Goal: Transaction & Acquisition: Register for event/course

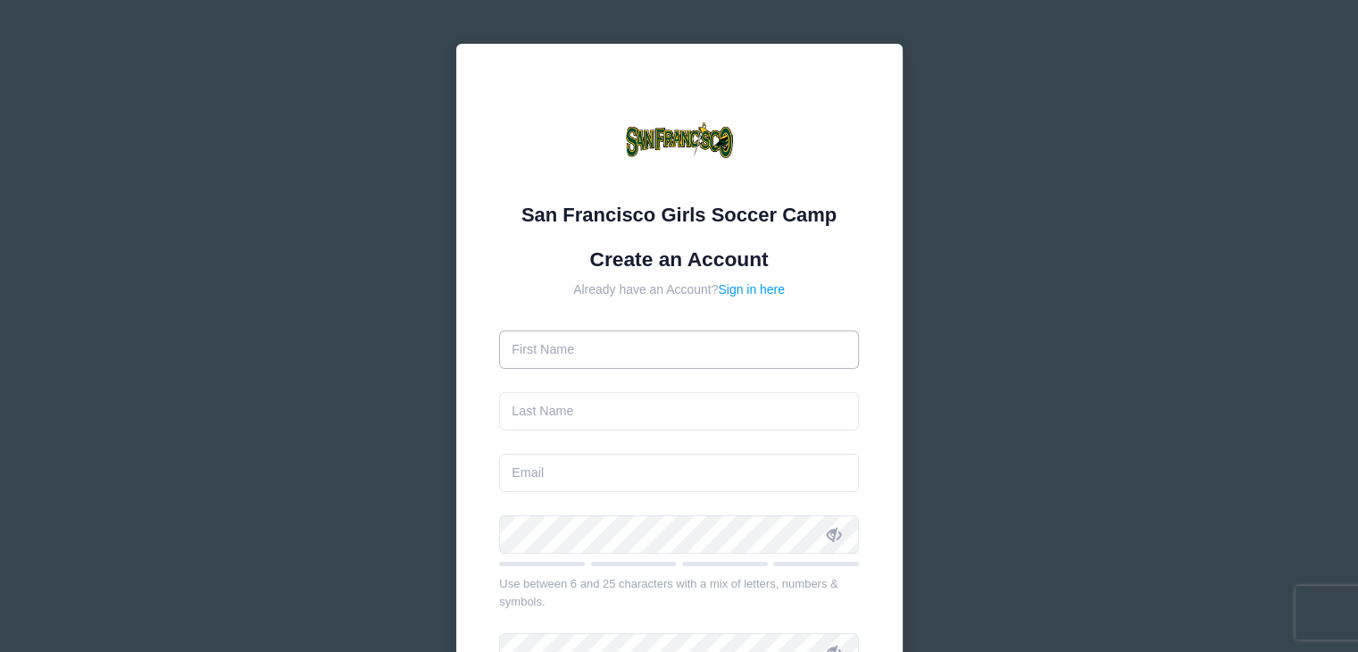
click at [626, 338] on input "text" at bounding box center [679, 349] width 360 height 38
type input "[PERSON_NAME]"
type input "[EMAIL_ADDRESS][DOMAIN_NAME]"
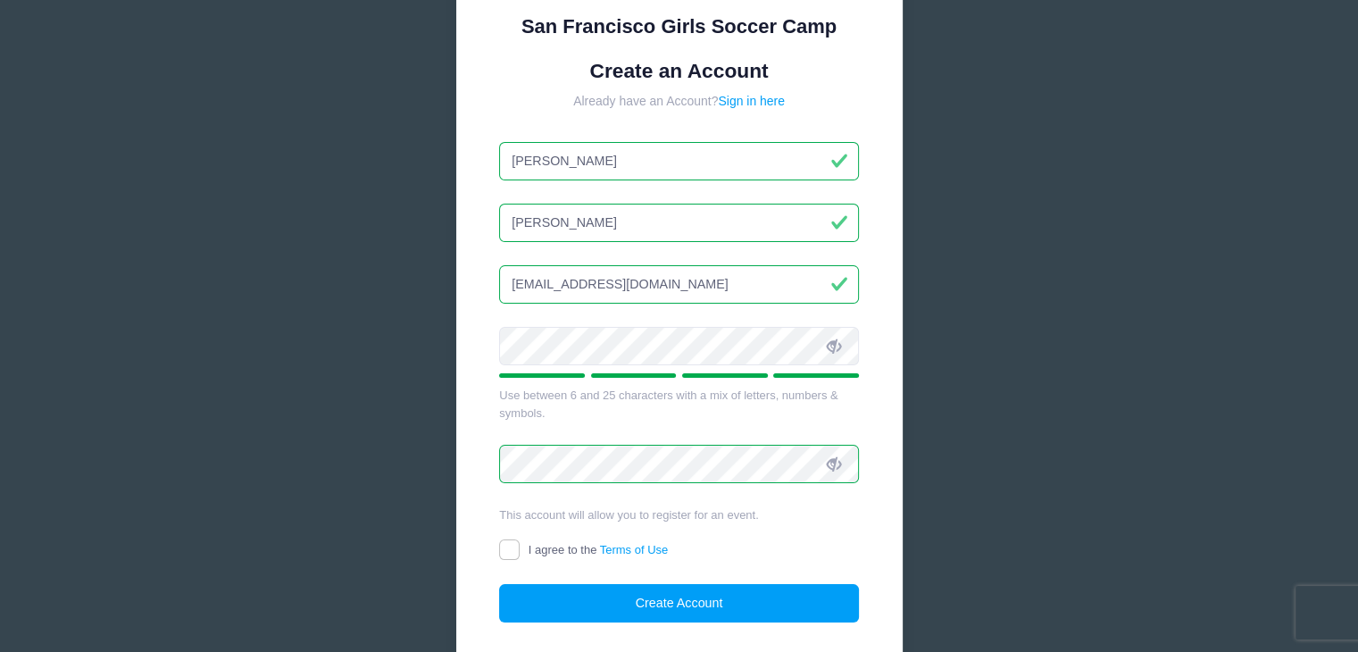
scroll to position [191, 0]
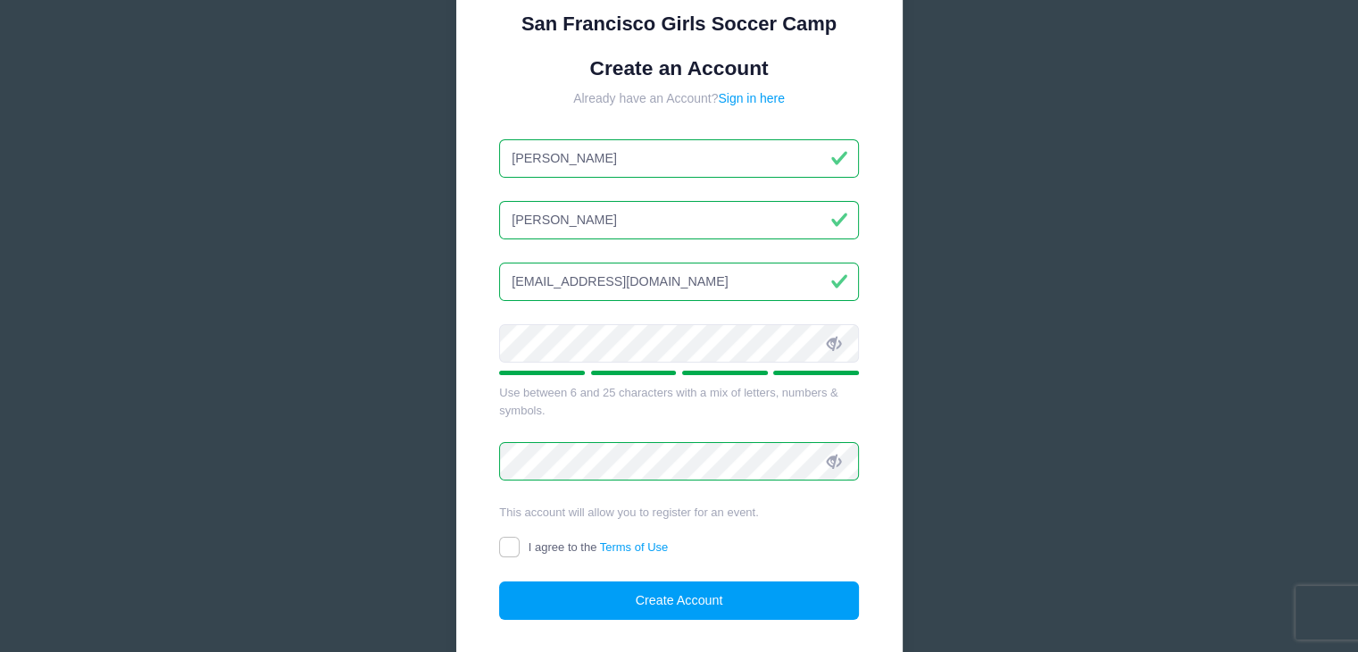
click at [528, 540] on span "I agree to the Terms of Use" at bounding box center [597, 546] width 139 height 13
click at [519, 538] on input "I agree to the Terms of Use" at bounding box center [509, 546] width 21 height 21
checkbox input "true"
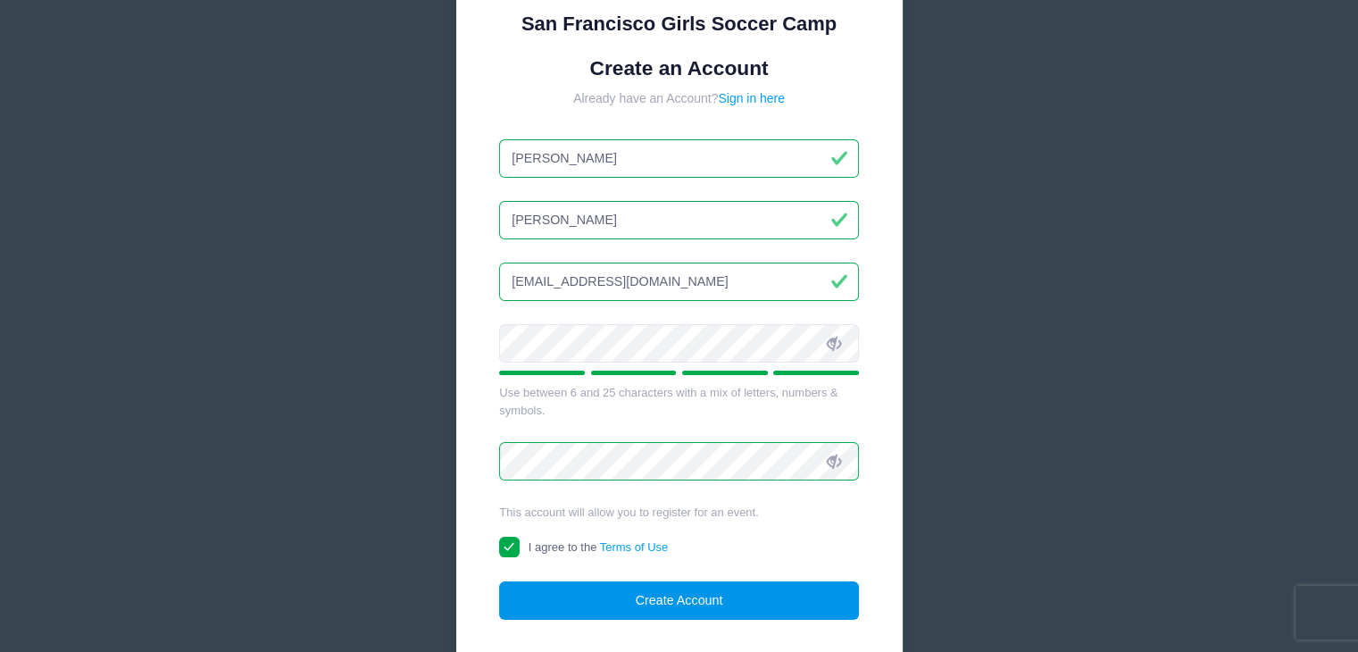
click at [602, 590] on button "Create Account" at bounding box center [679, 600] width 360 height 38
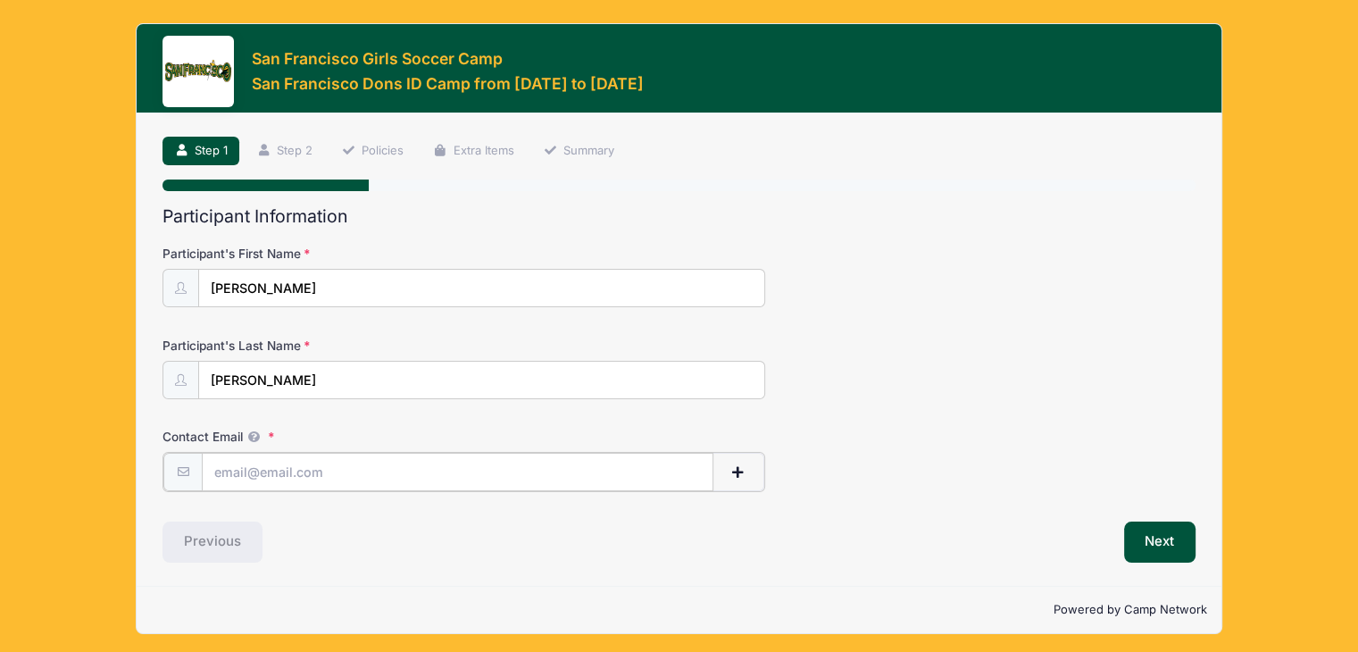
click at [342, 456] on input "Contact Email" at bounding box center [457, 472] width 511 height 38
type input "[EMAIL_ADDRESS][DOMAIN_NAME]"
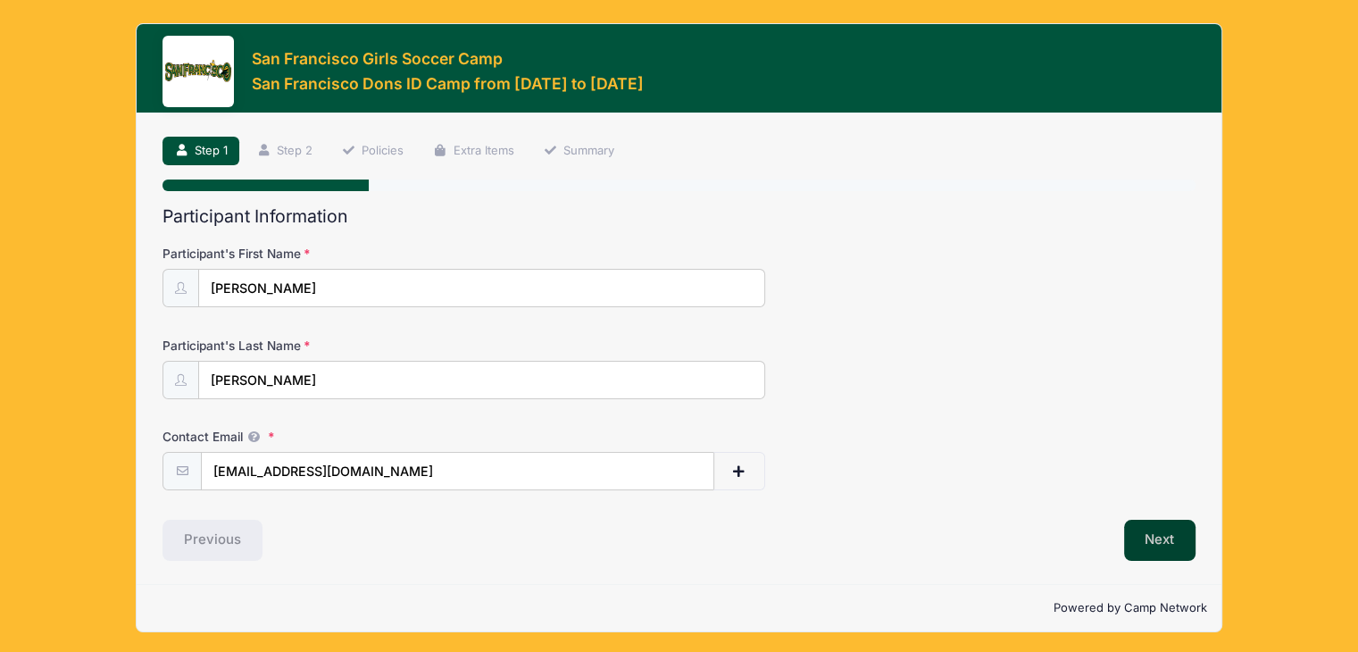
click at [1142, 539] on button "Next" at bounding box center [1160, 539] width 72 height 41
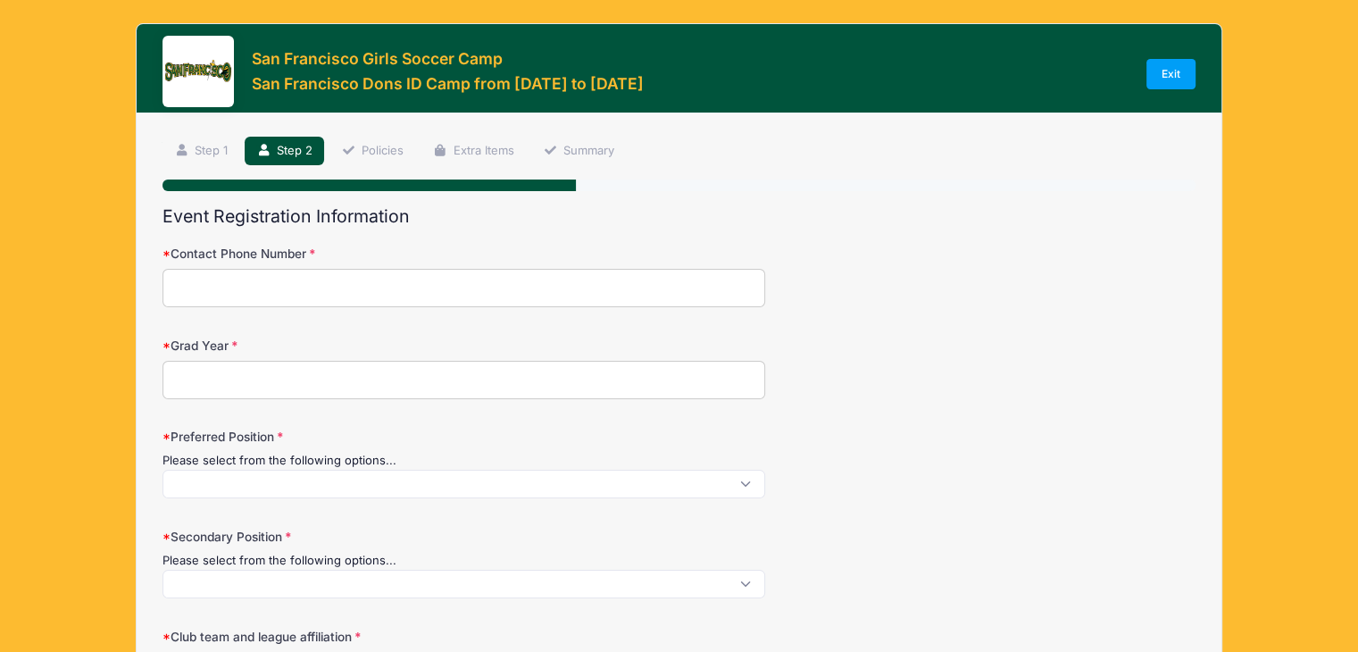
click at [365, 289] on input "Contact Phone Number" at bounding box center [463, 288] width 602 height 38
type input "9168244485"
type input "Granite Bay"
select select "CA"
type input "Claire Marie Shea"
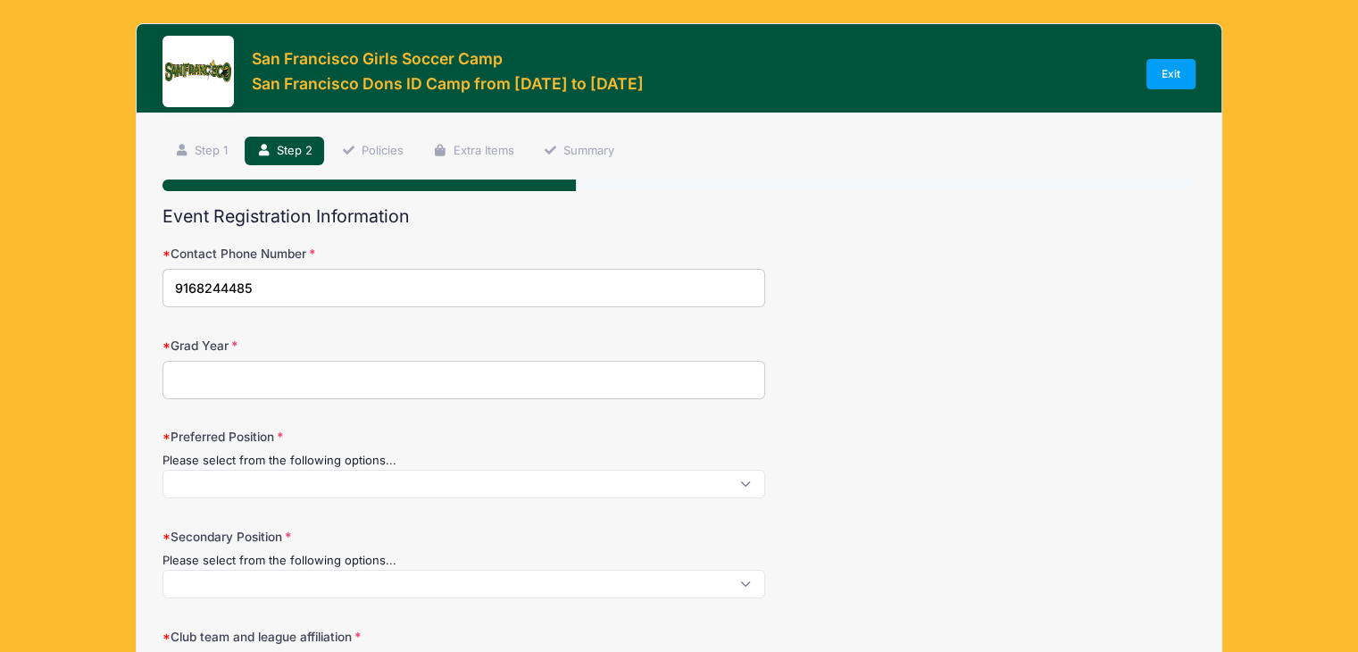
click at [270, 389] on input "Grad Year" at bounding box center [463, 380] width 602 height 38
type input "2027"
click at [225, 483] on span at bounding box center [463, 483] width 602 height 29
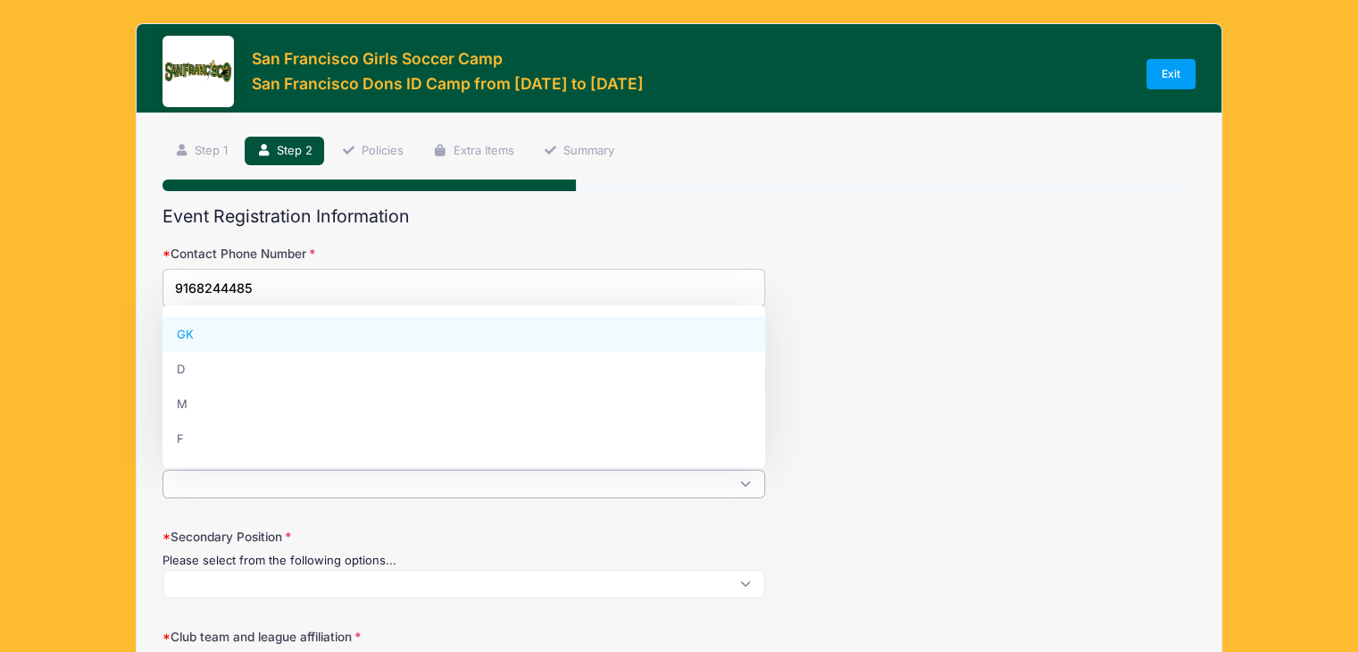
select select "GK"
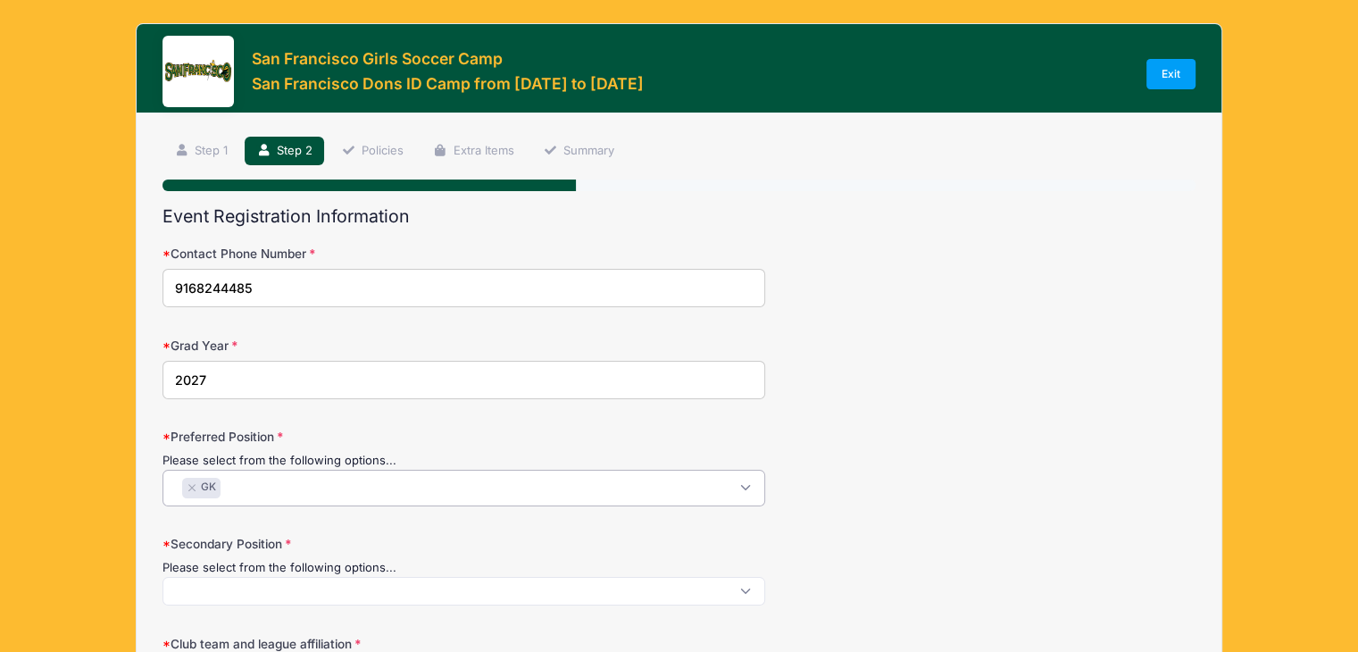
scroll to position [120, 0]
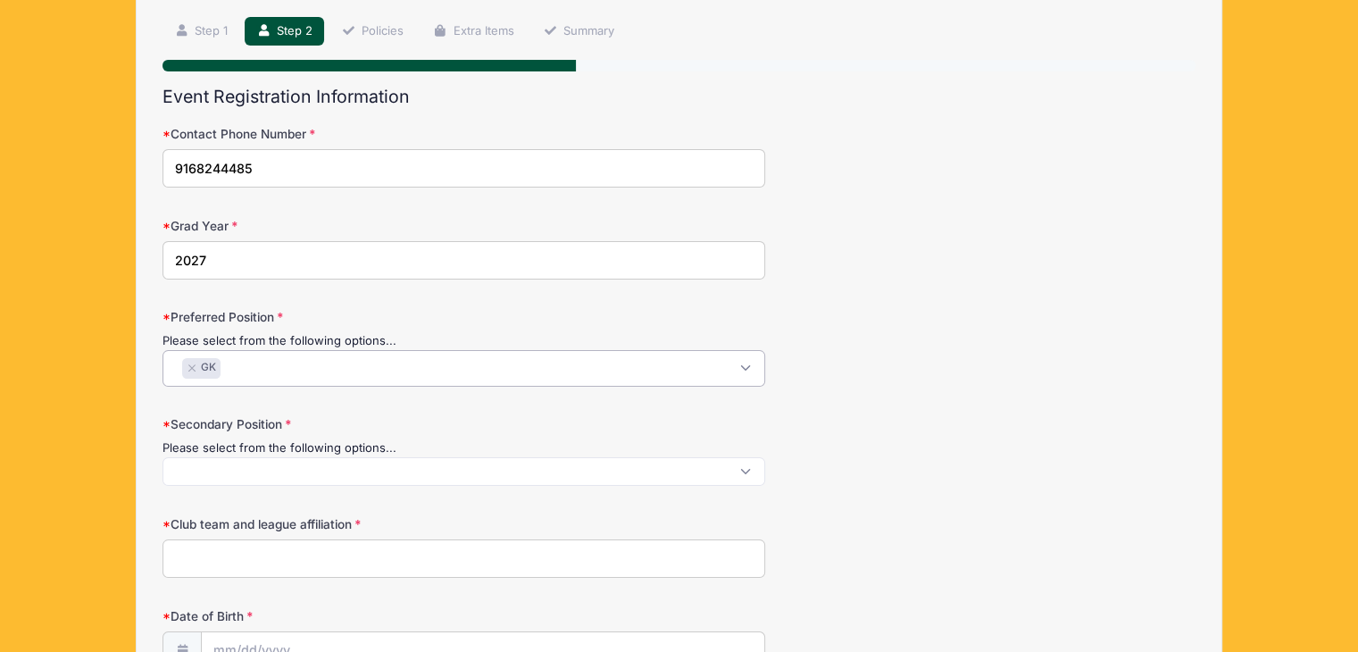
click at [246, 472] on span at bounding box center [463, 471] width 602 height 29
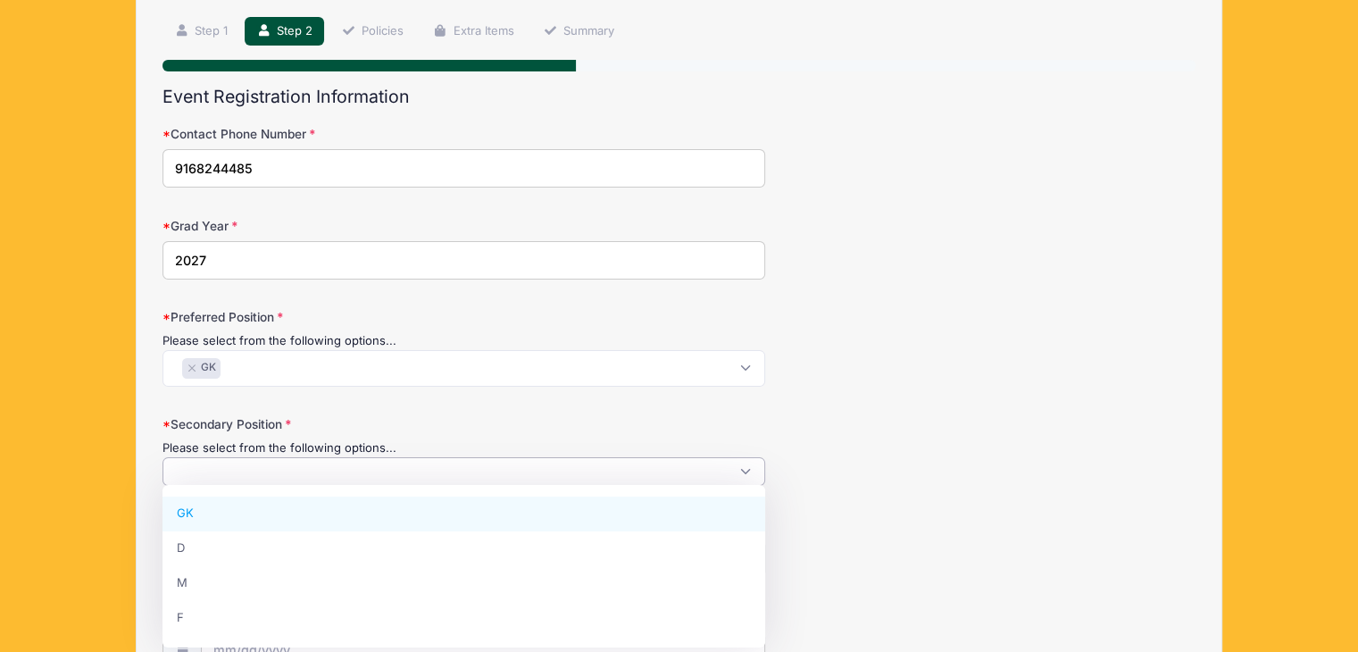
select select "GK"
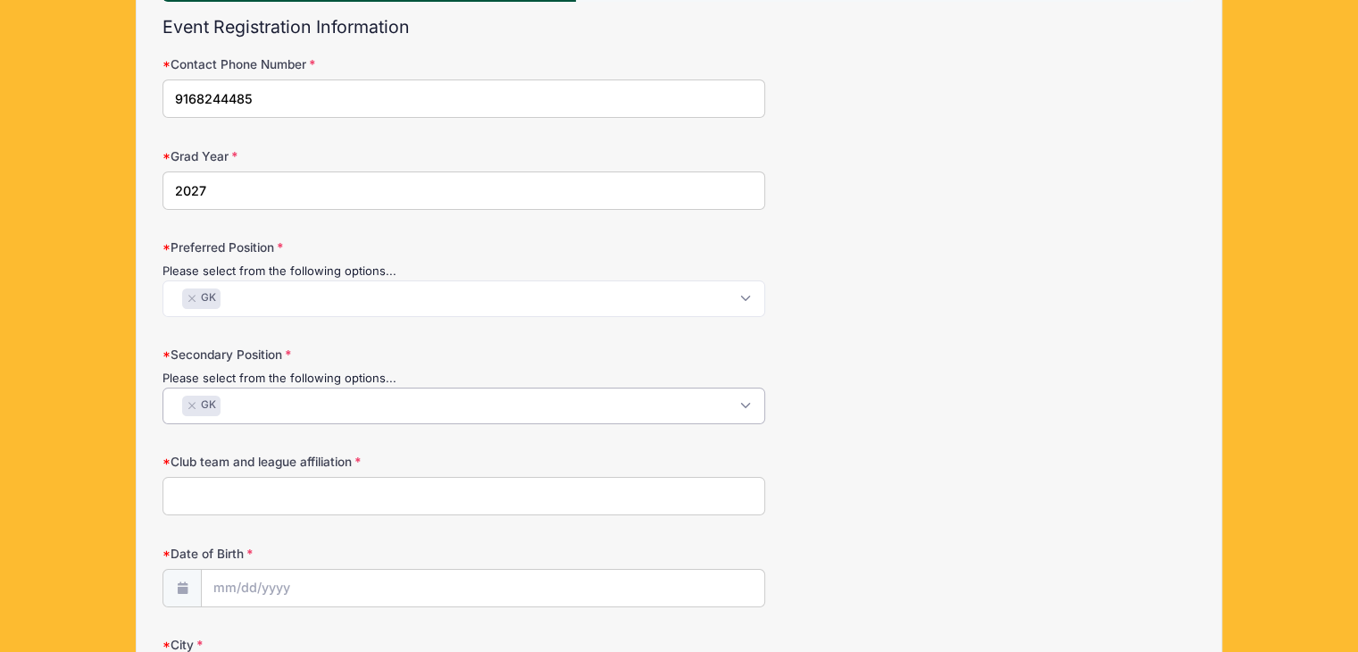
scroll to position [189, 0]
click at [239, 486] on input "Club team and league affiliation" at bounding box center [463, 496] width 602 height 38
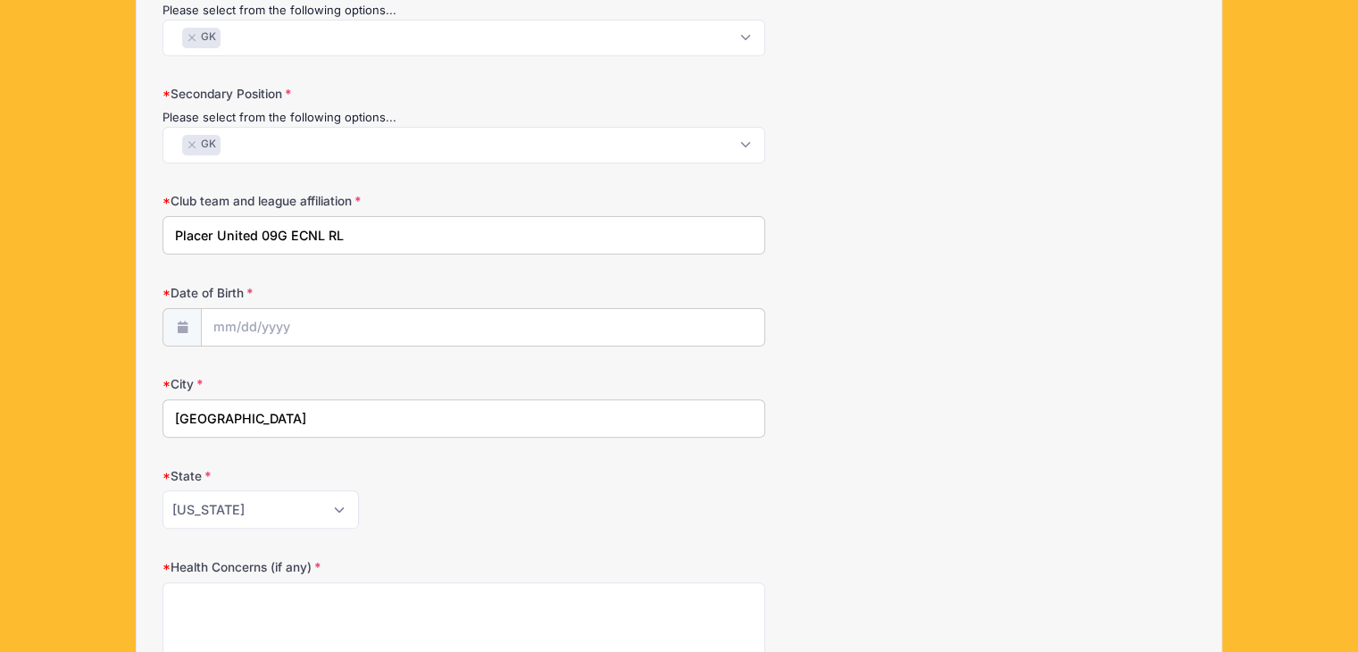
scroll to position [452, 0]
type input "Placer United 09G ECNL RL"
click at [316, 333] on input "Date of Birth" at bounding box center [483, 326] width 562 height 38
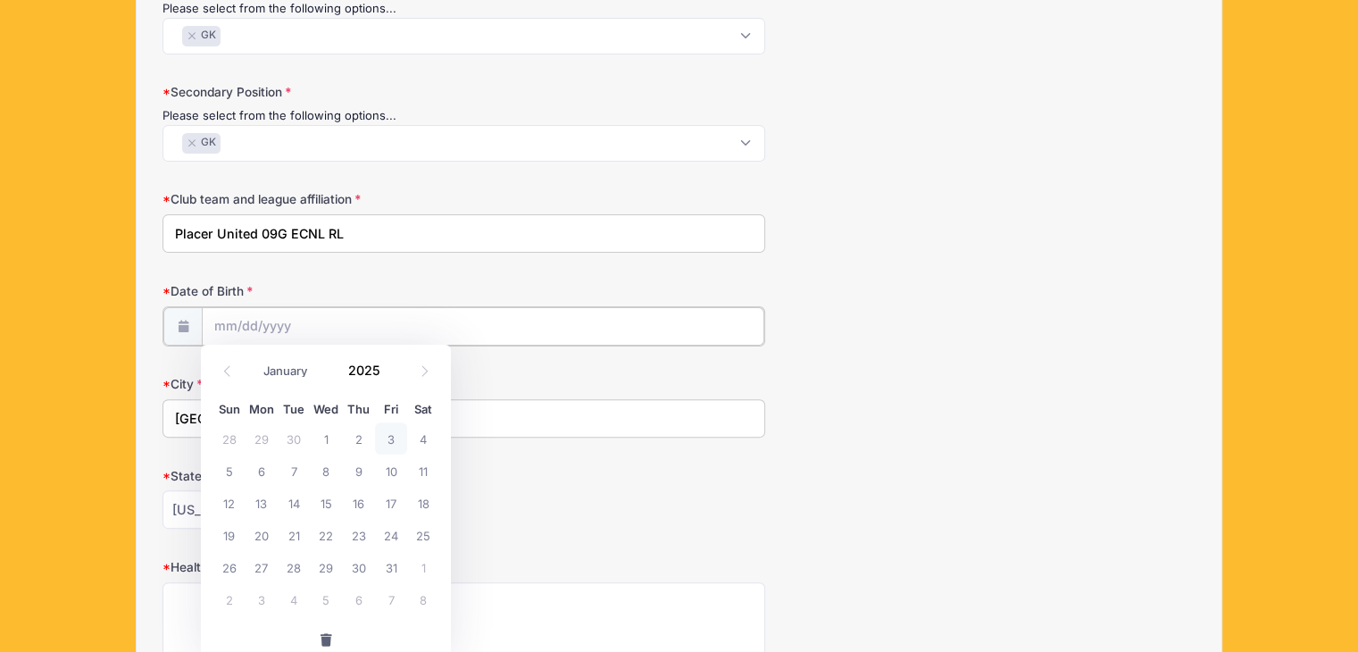
click at [232, 321] on input "Date of Birth" at bounding box center [483, 326] width 562 height 38
click at [294, 371] on select "January February March April May June July August September October November De…" at bounding box center [293, 371] width 79 height 23
select select "5"
click at [254, 360] on select "January February March April May June July August September October November De…" at bounding box center [293, 371] width 79 height 23
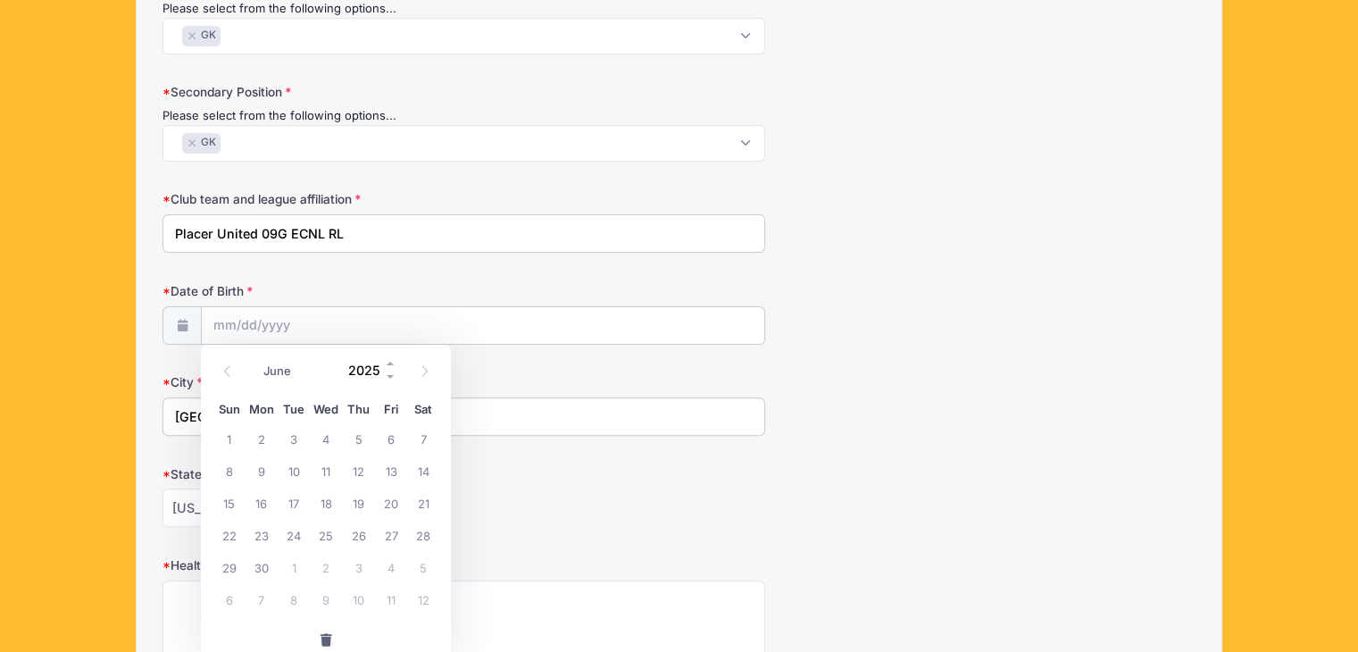
click at [361, 364] on input "2025" at bounding box center [368, 370] width 58 height 27
click at [382, 363] on input "2025" at bounding box center [368, 370] width 58 height 27
click at [389, 361] on span at bounding box center [391, 363] width 12 height 13
click at [388, 376] on span at bounding box center [391, 376] width 12 height 13
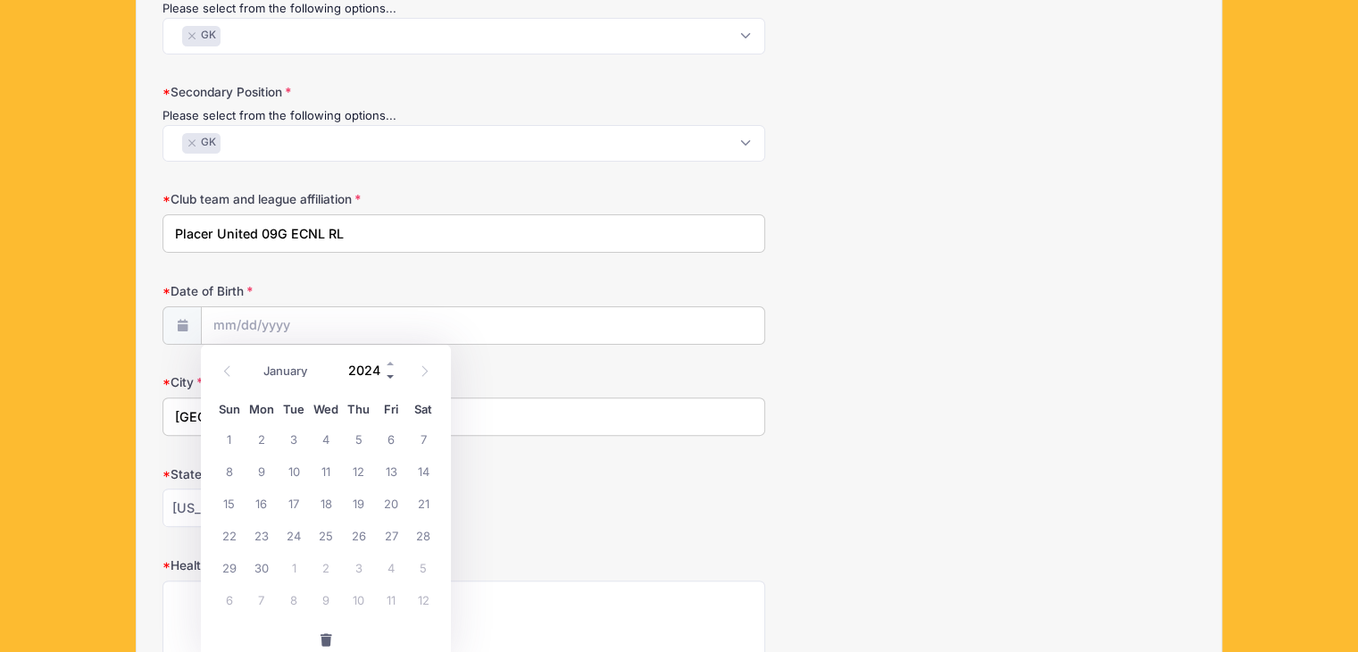
click at [388, 376] on span at bounding box center [391, 376] width 12 height 13
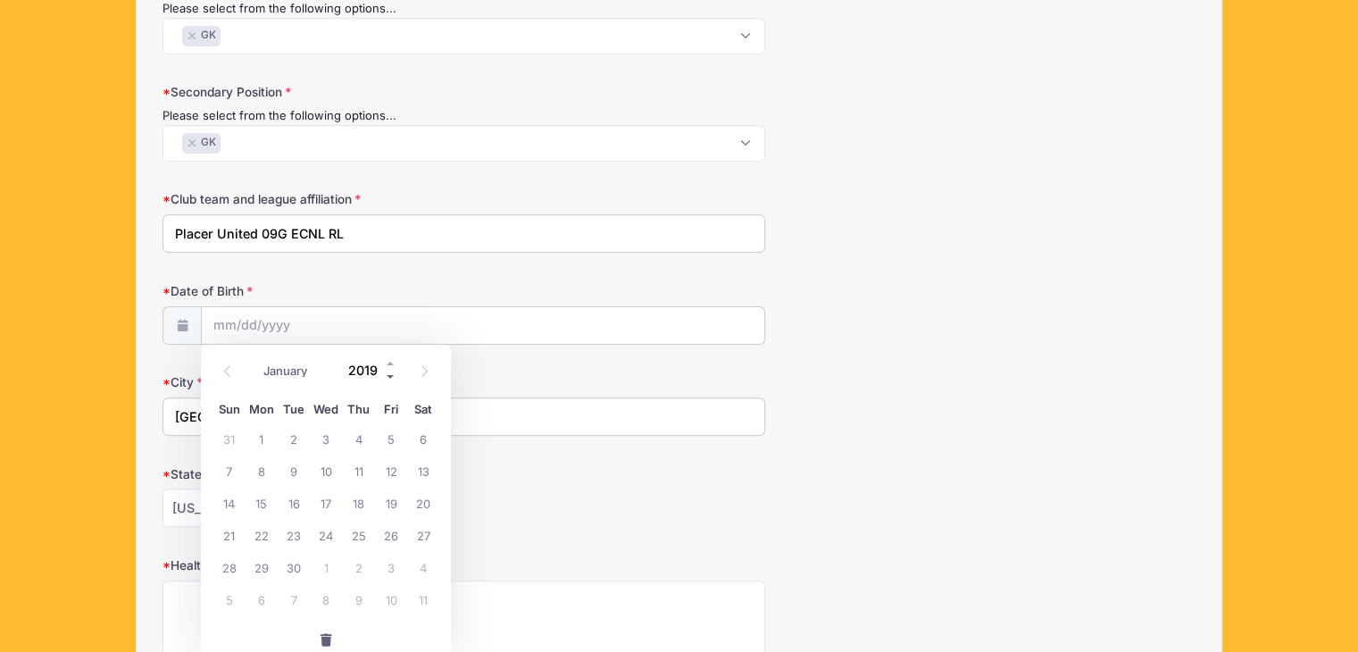
click at [388, 376] on span at bounding box center [391, 376] width 12 height 13
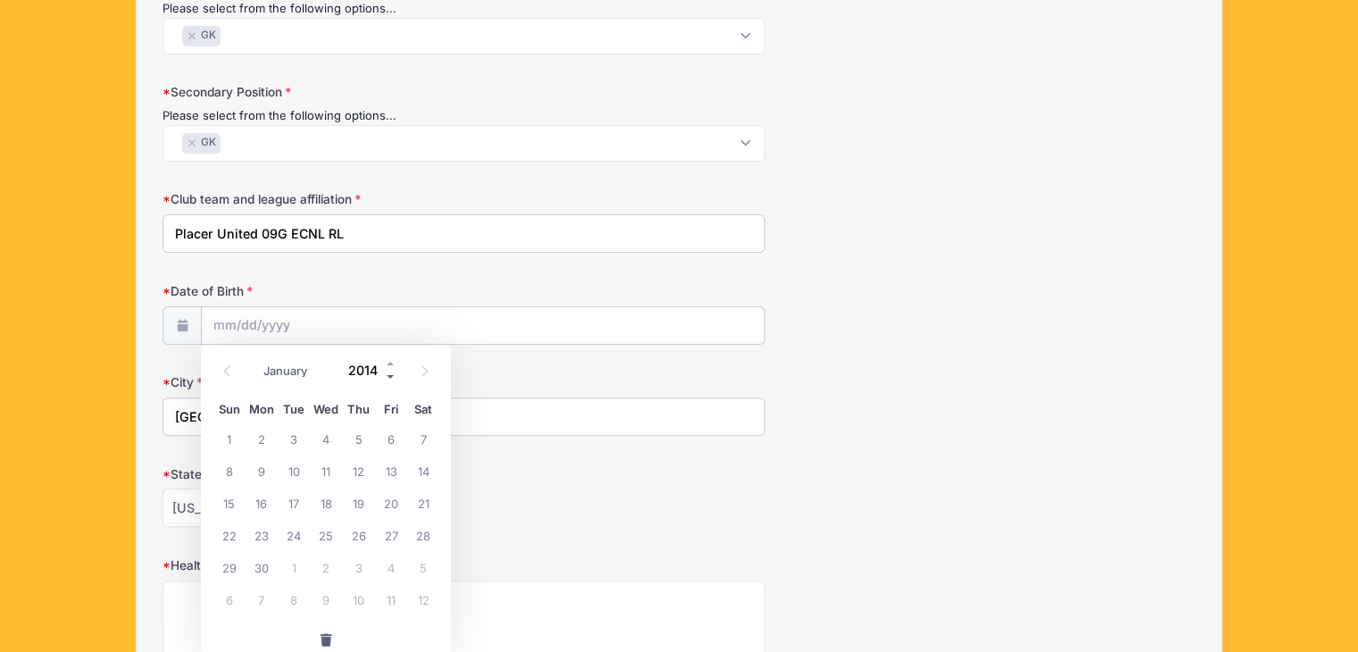
click at [388, 376] on span at bounding box center [391, 376] width 12 height 13
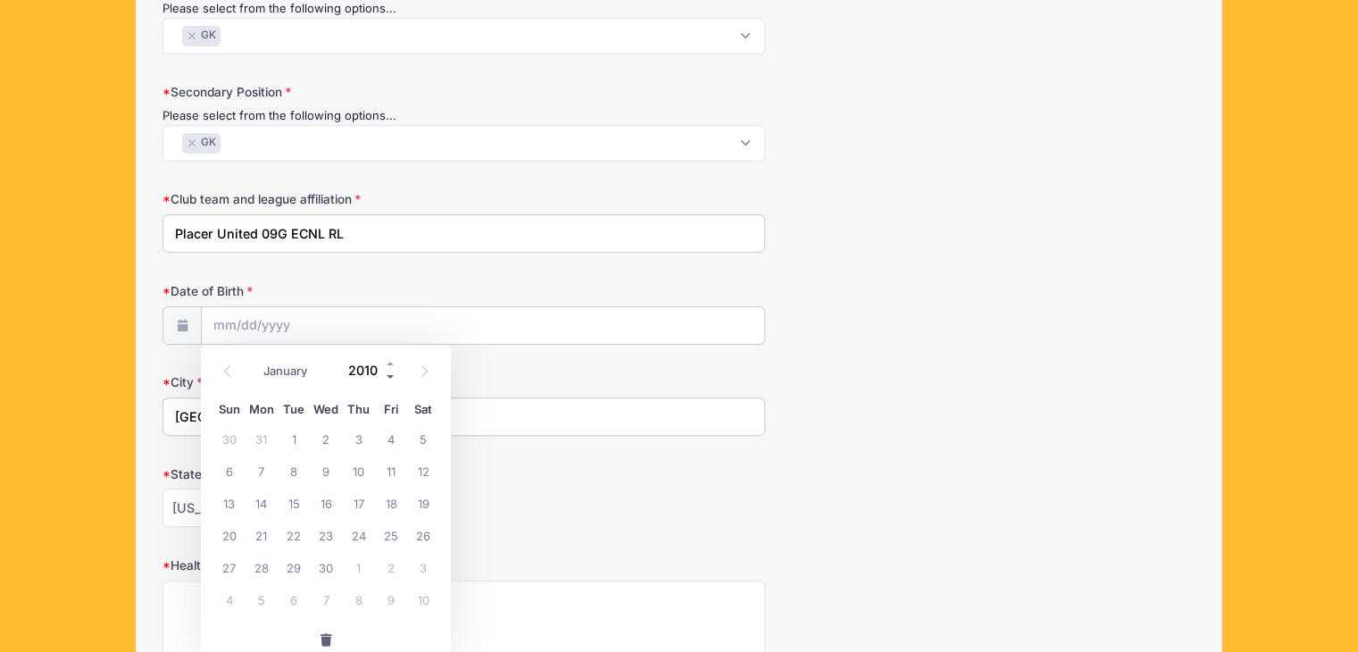
type input "2009"
click at [364, 534] on span "25" at bounding box center [359, 535] width 32 height 32
type input "06/25/2009"
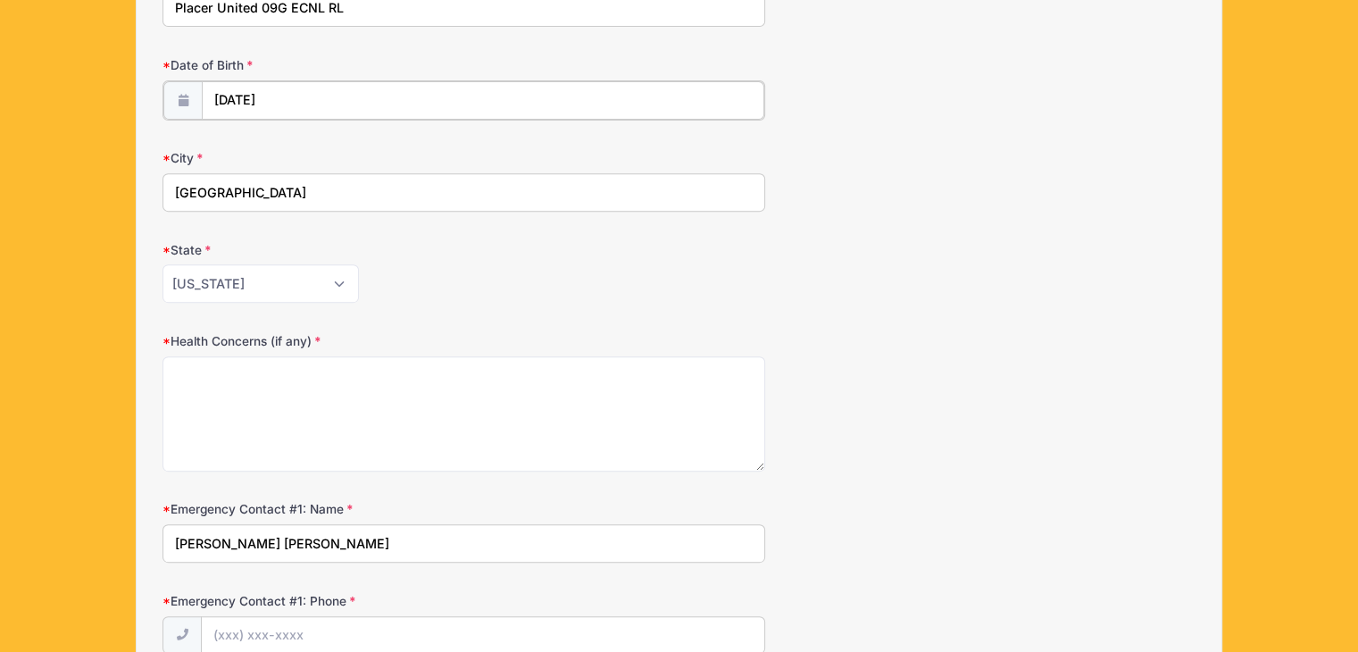
scroll to position [684, 0]
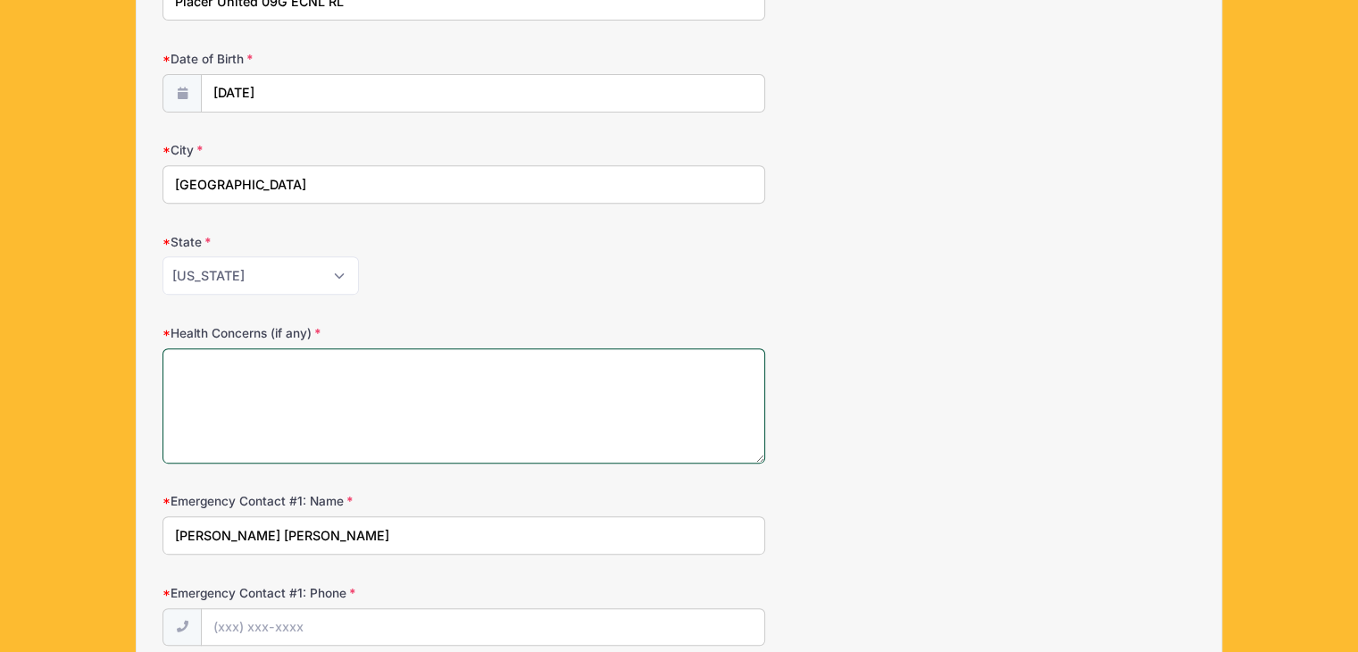
click at [330, 435] on textarea "Health Concerns (if any)" at bounding box center [463, 405] width 602 height 115
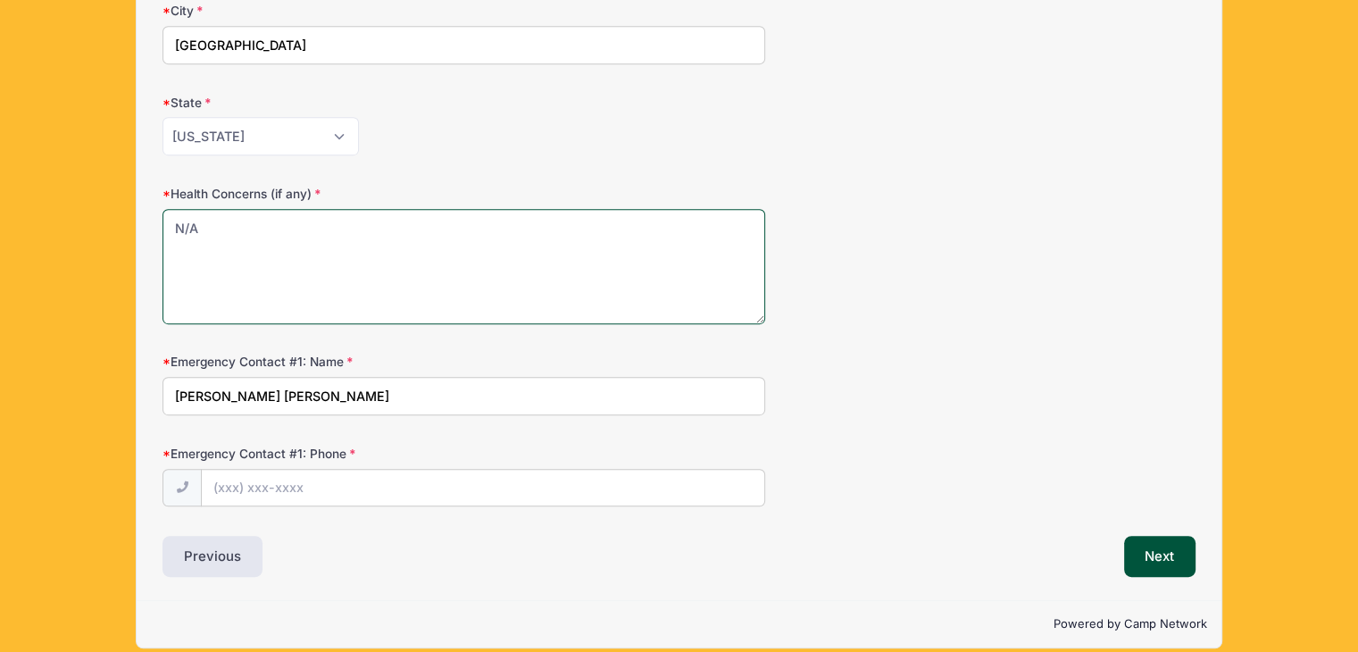
scroll to position [837, 0]
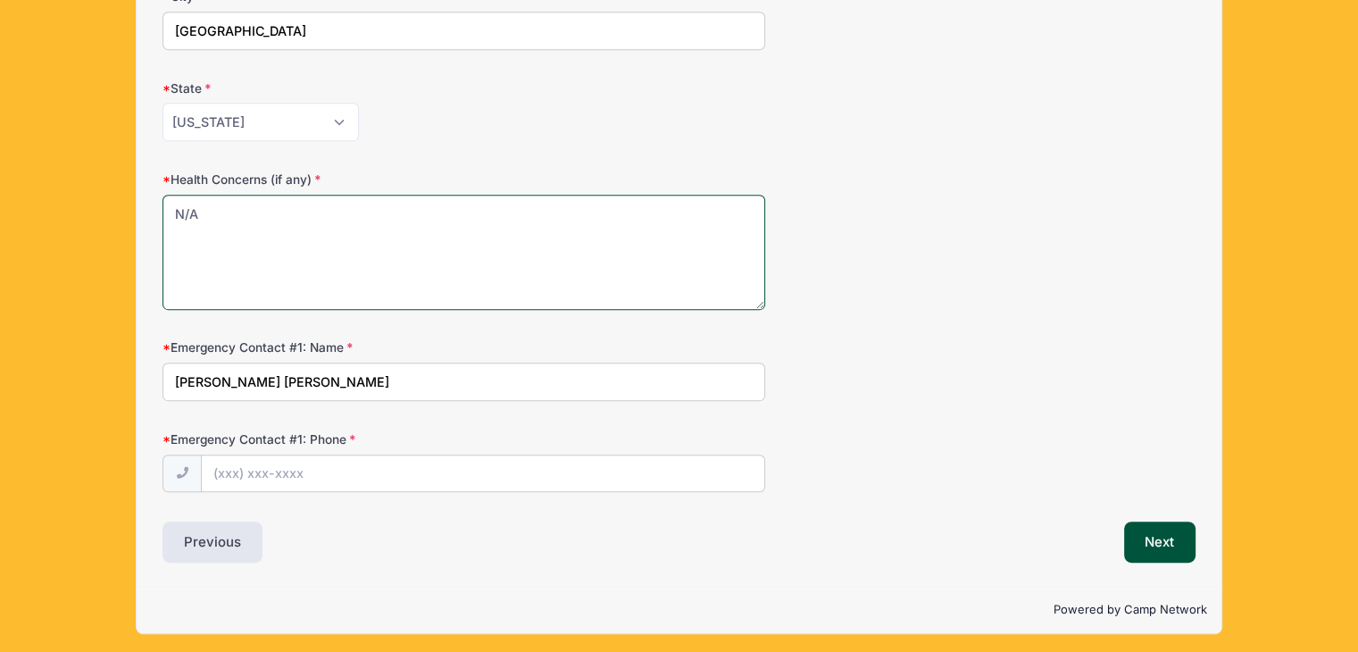
type textarea "N/A"
drag, startPoint x: 314, startPoint y: 376, endPoint x: 157, endPoint y: 386, distance: 157.5
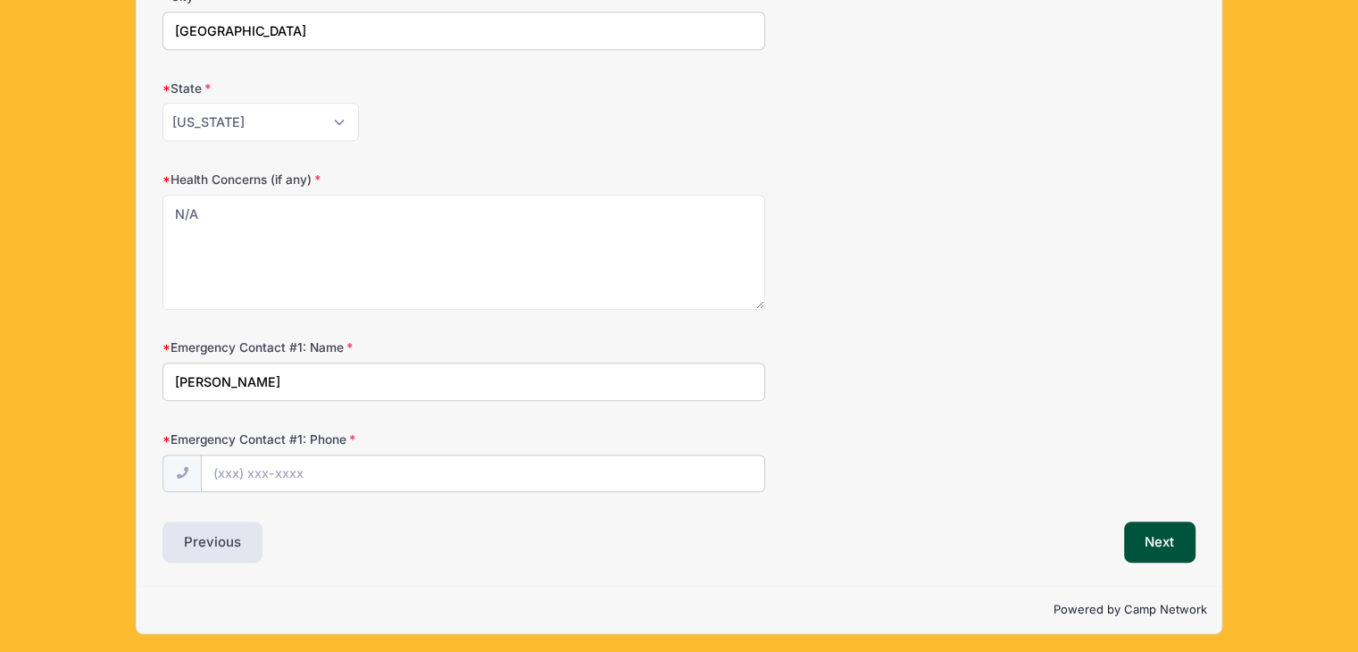
type input "Greg Shea"
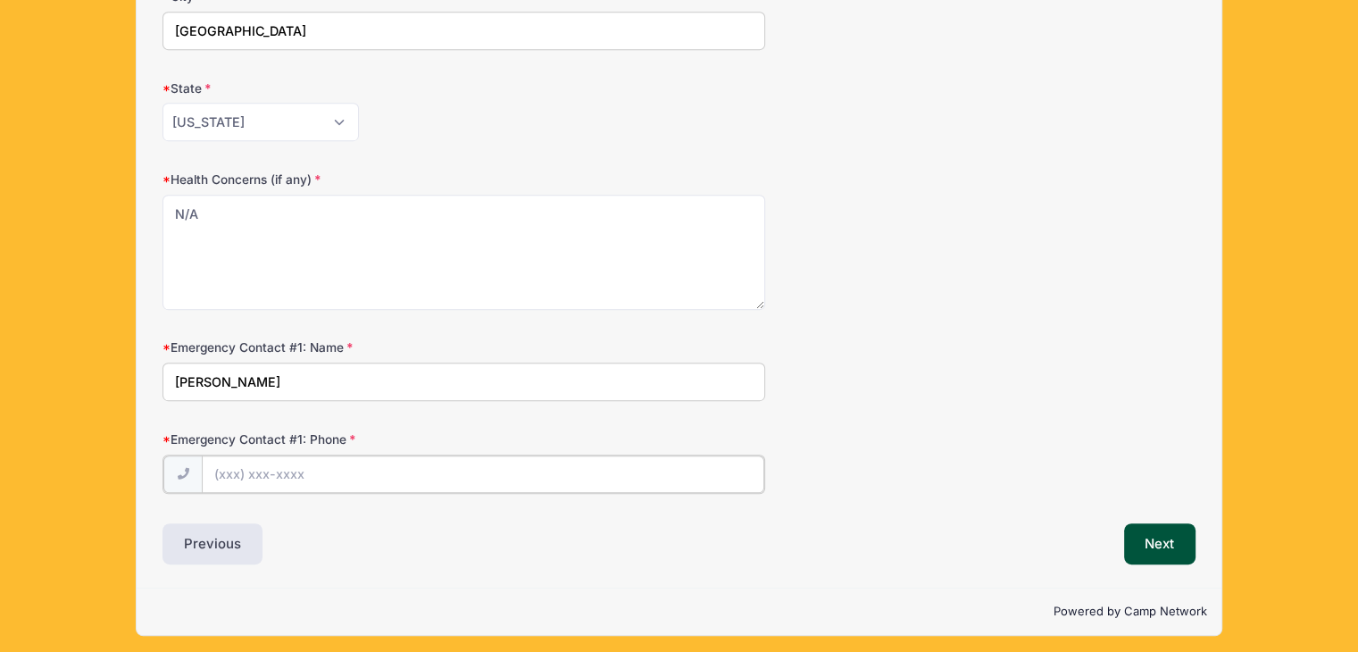
type input "(0"
type input "(916) 751-6421"
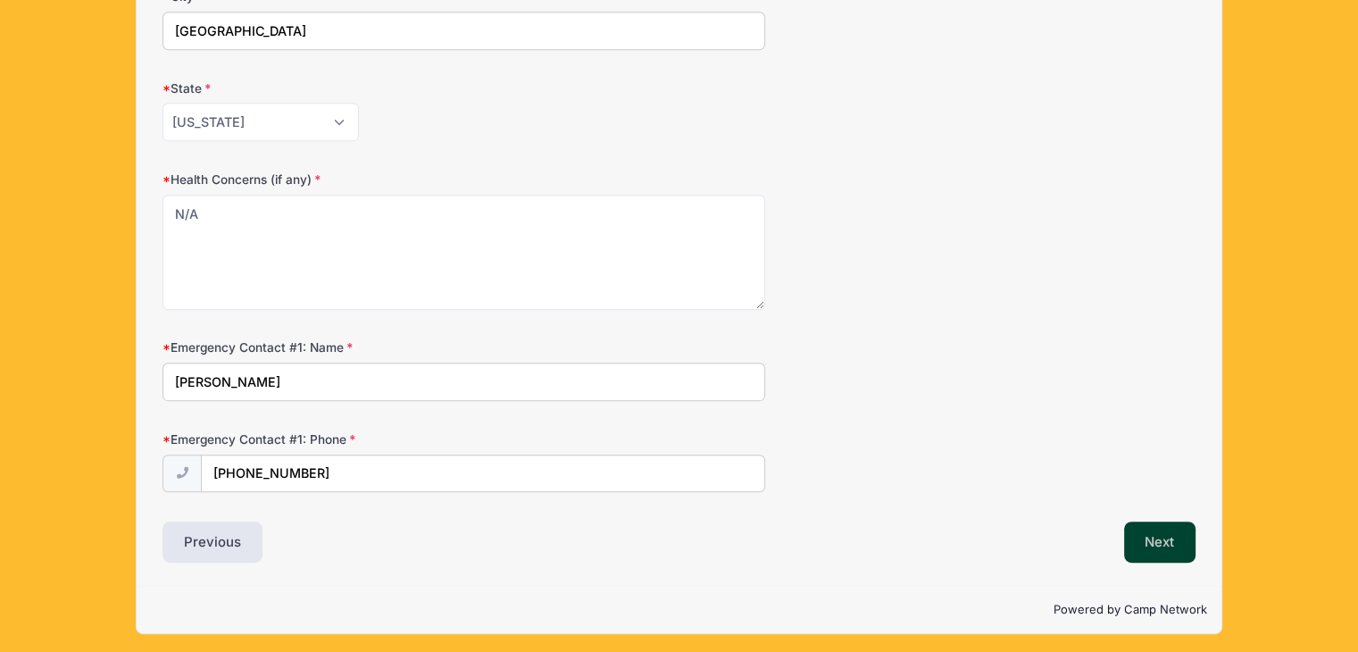
click at [1143, 544] on button "Next" at bounding box center [1160, 541] width 72 height 41
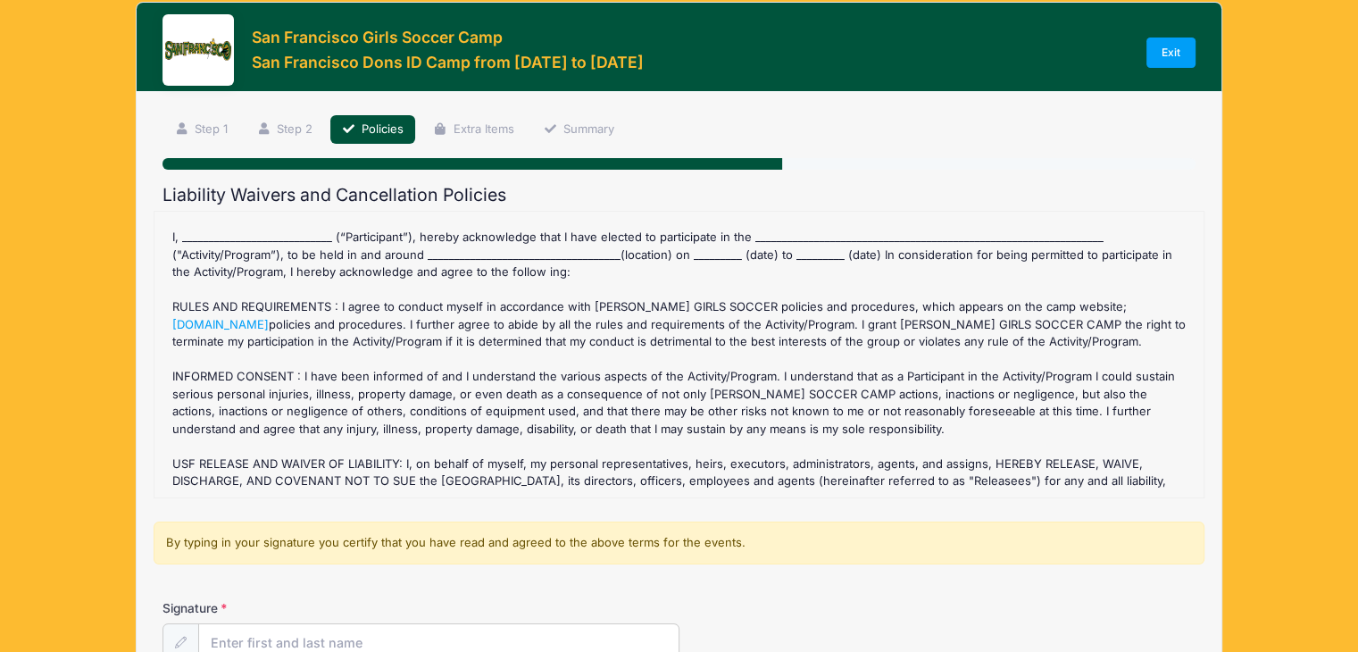
scroll to position [96, 0]
click at [269, 317] on link "jimmillindersusfgirlssoccercamp.com" at bounding box center [220, 324] width 96 height 14
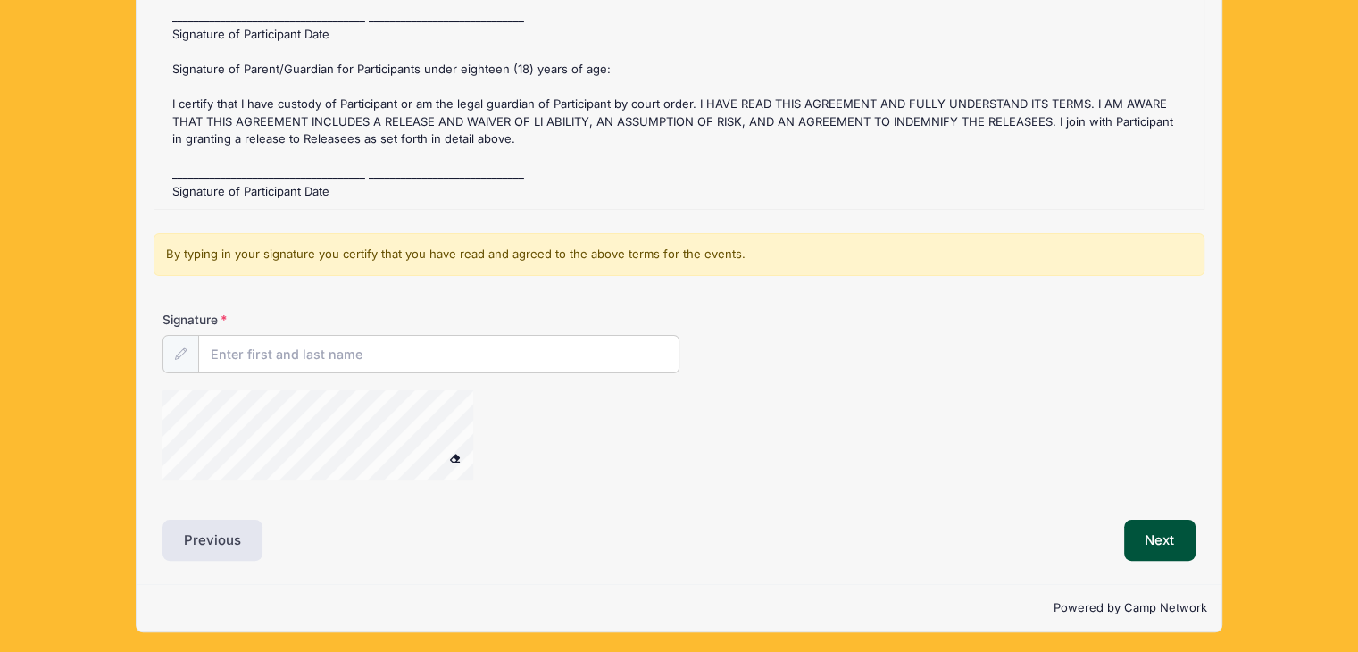
scroll to position [311, 0]
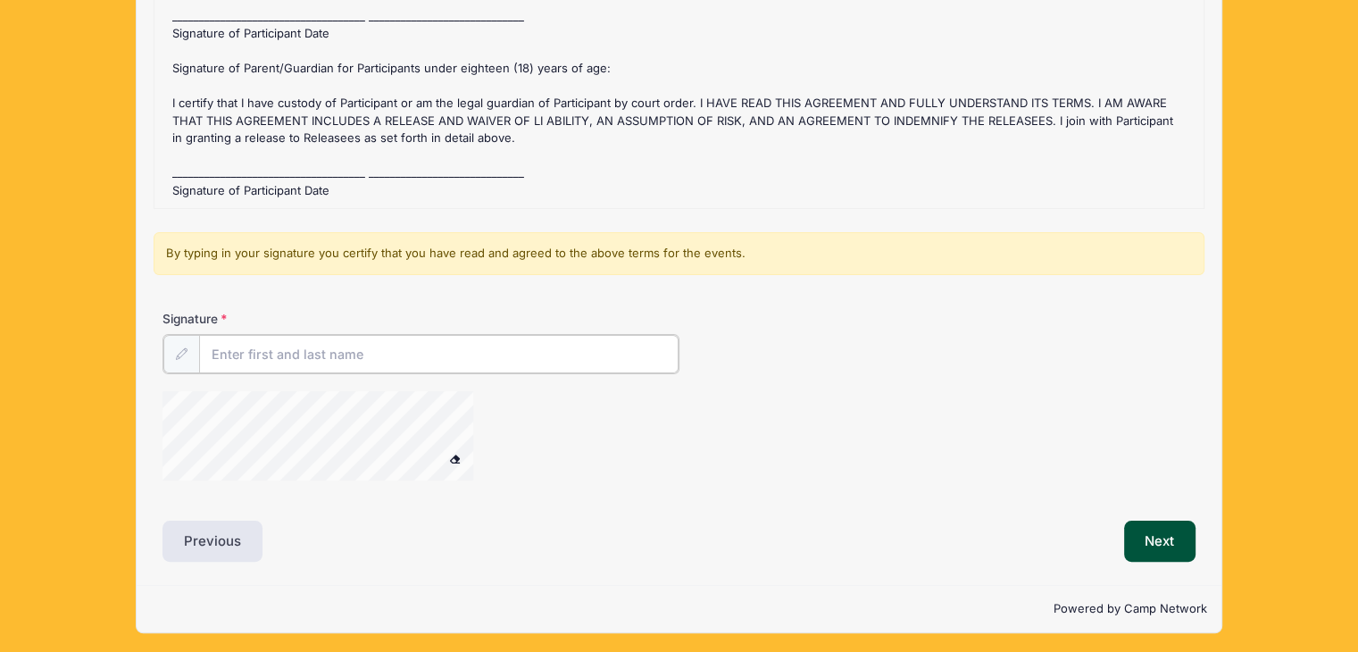
click at [278, 355] on input "Signature" at bounding box center [438, 354] width 479 height 38
type input "[PERSON_NAME]"
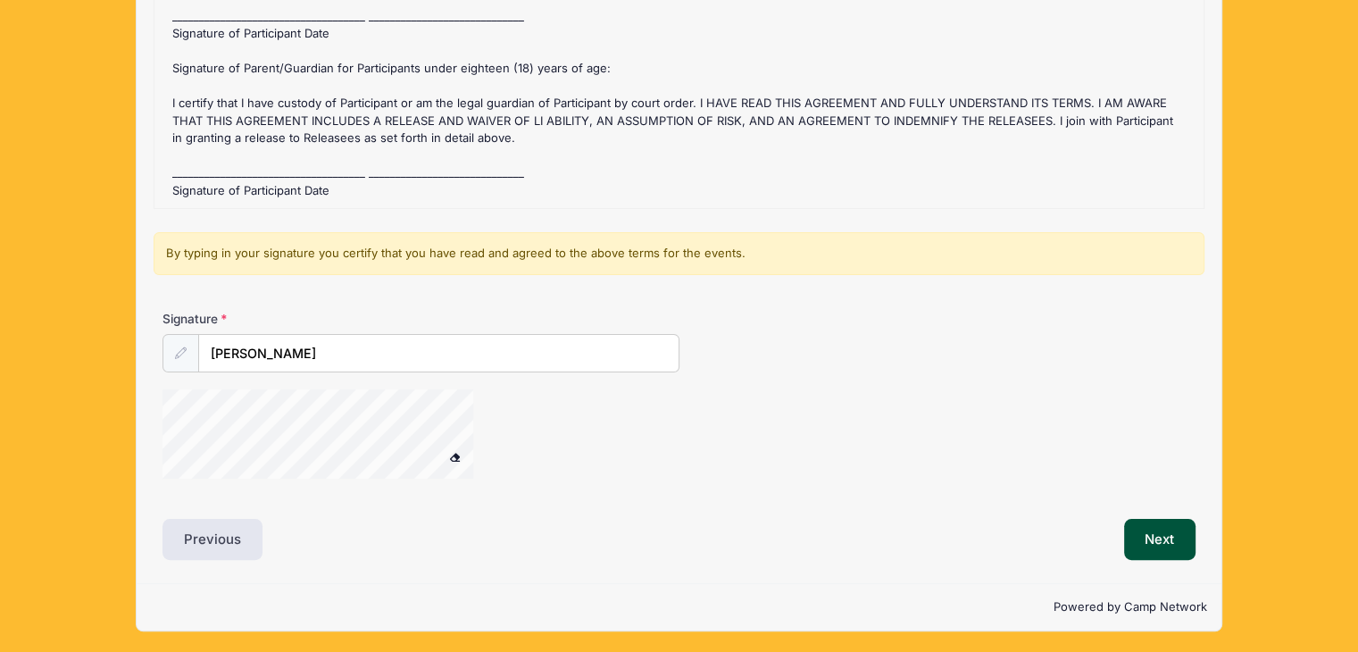
click at [503, 435] on div at bounding box center [340, 436] width 357 height 95
click at [175, 354] on icon at bounding box center [181, 353] width 12 height 12
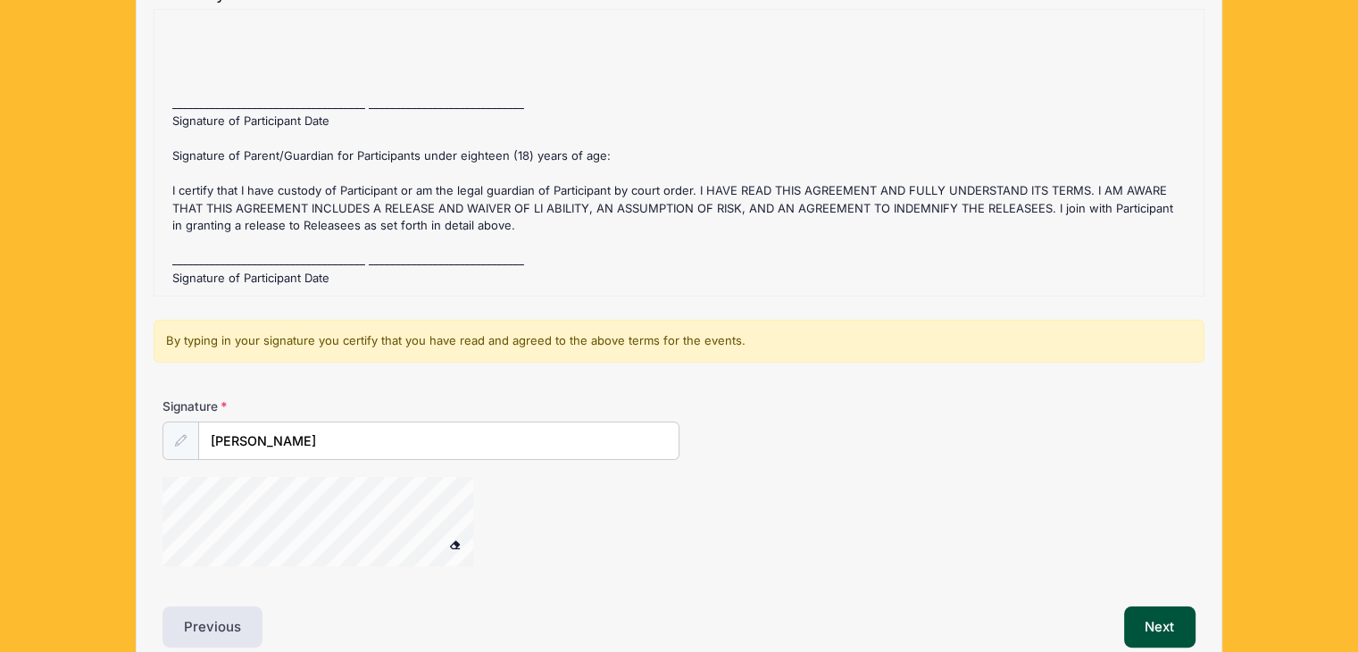
scroll to position [221, 0]
click at [1155, 624] on button "Next" at bounding box center [1160, 628] width 72 height 41
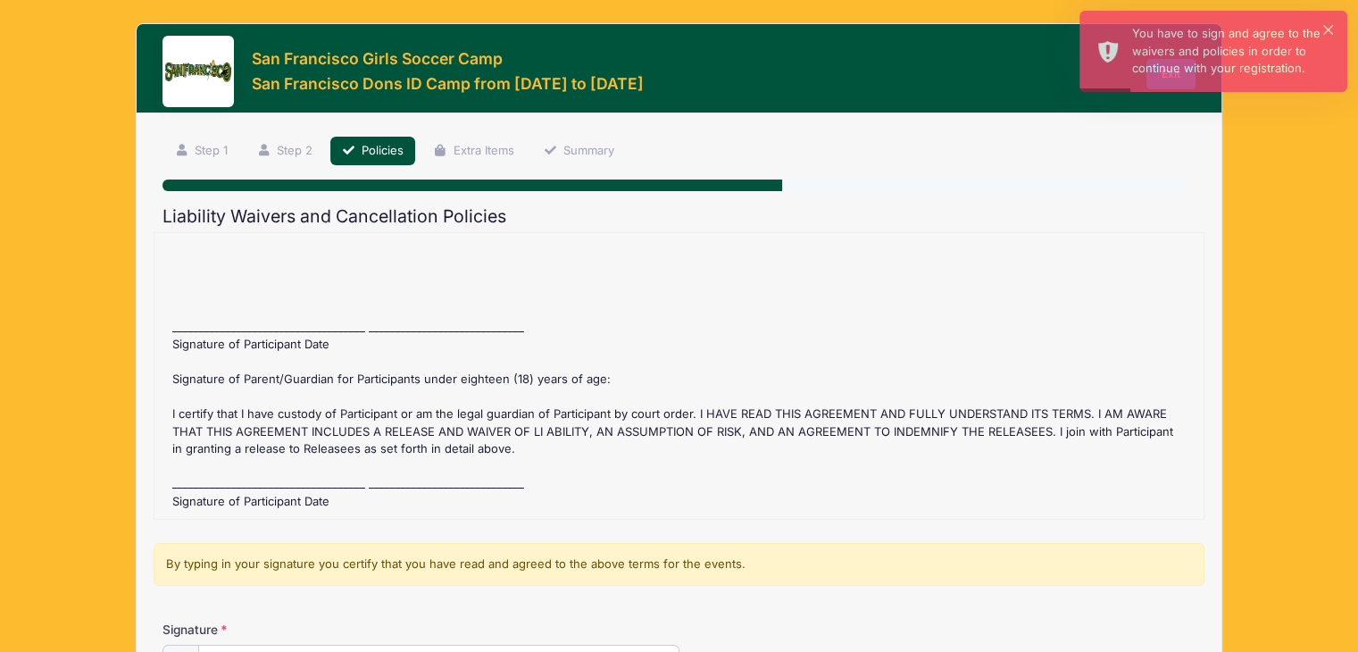
scroll to position [877, 0]
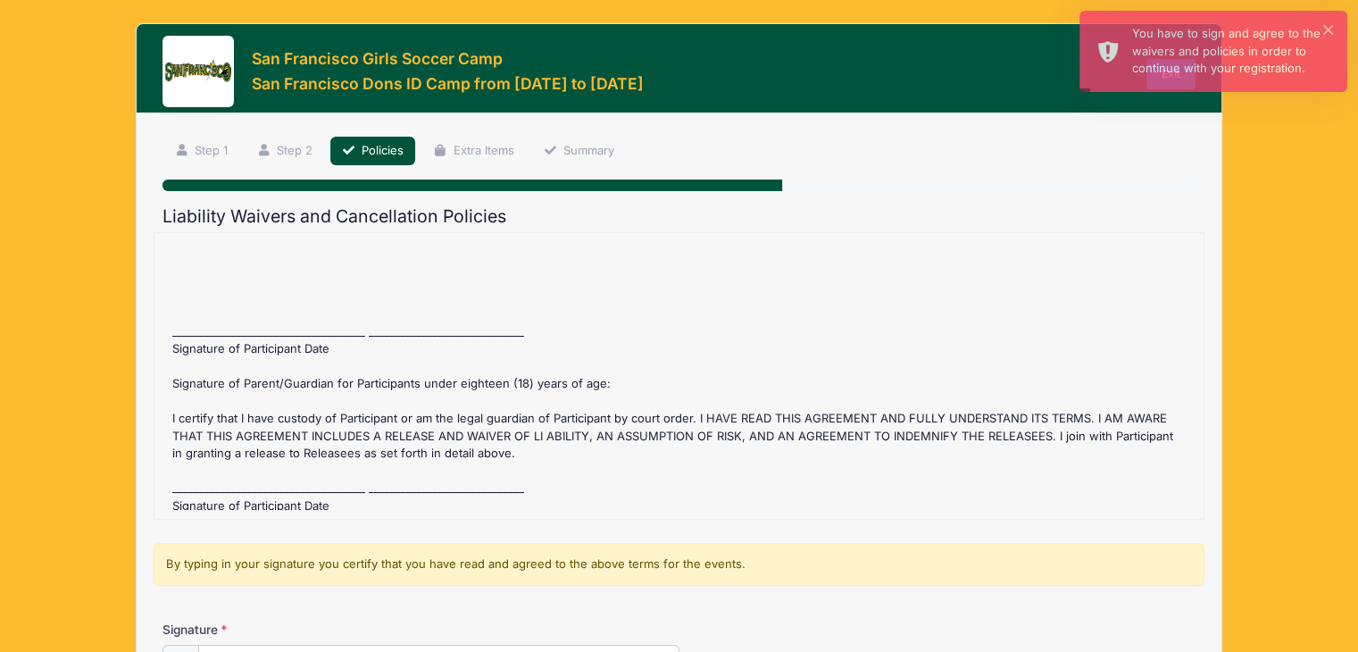
click at [291, 345] on div "San Francisco Dons ID Camp Refund Policy : Before July 12 2025 registration fee…" at bounding box center [678, 376] width 1031 height 268
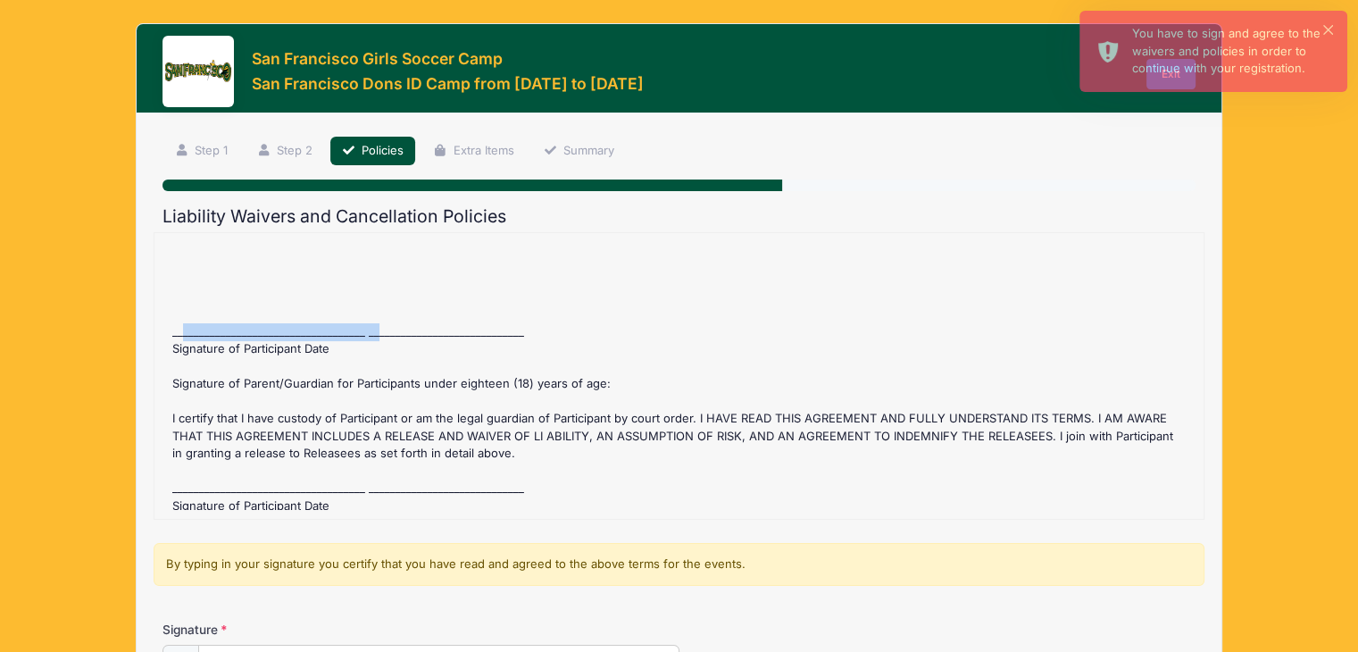
click at [291, 345] on div "San Francisco Dons ID Camp Refund Policy : Before July 12 2025 registration fee…" at bounding box center [678, 376] width 1031 height 268
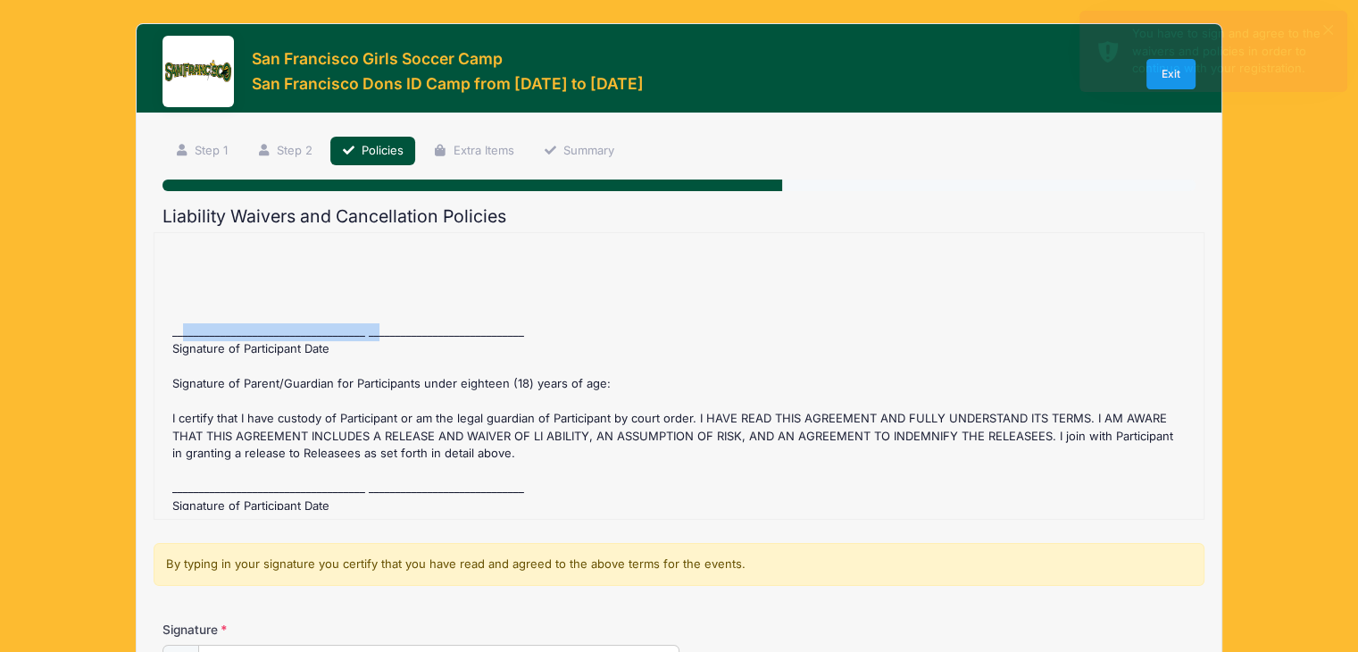
click at [291, 345] on div "San Francisco Dons ID Camp Refund Policy : Before July 12 2025 registration fee…" at bounding box center [678, 376] width 1031 height 268
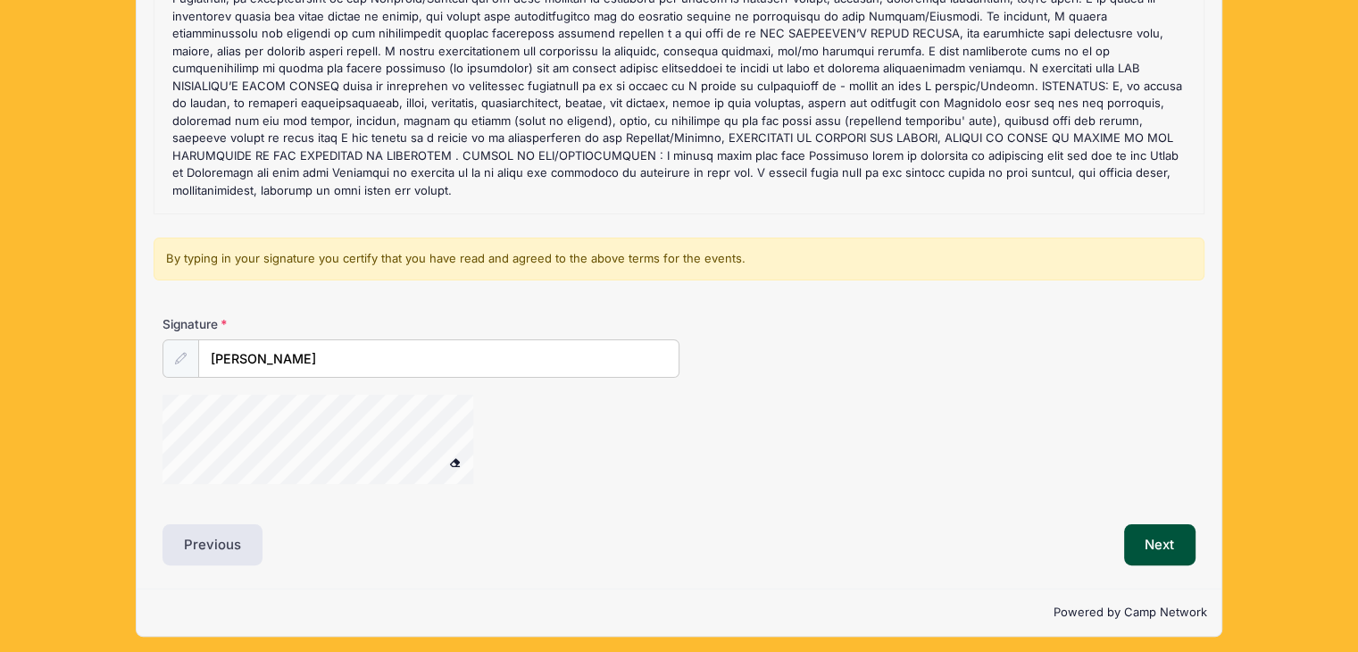
scroll to position [311, 0]
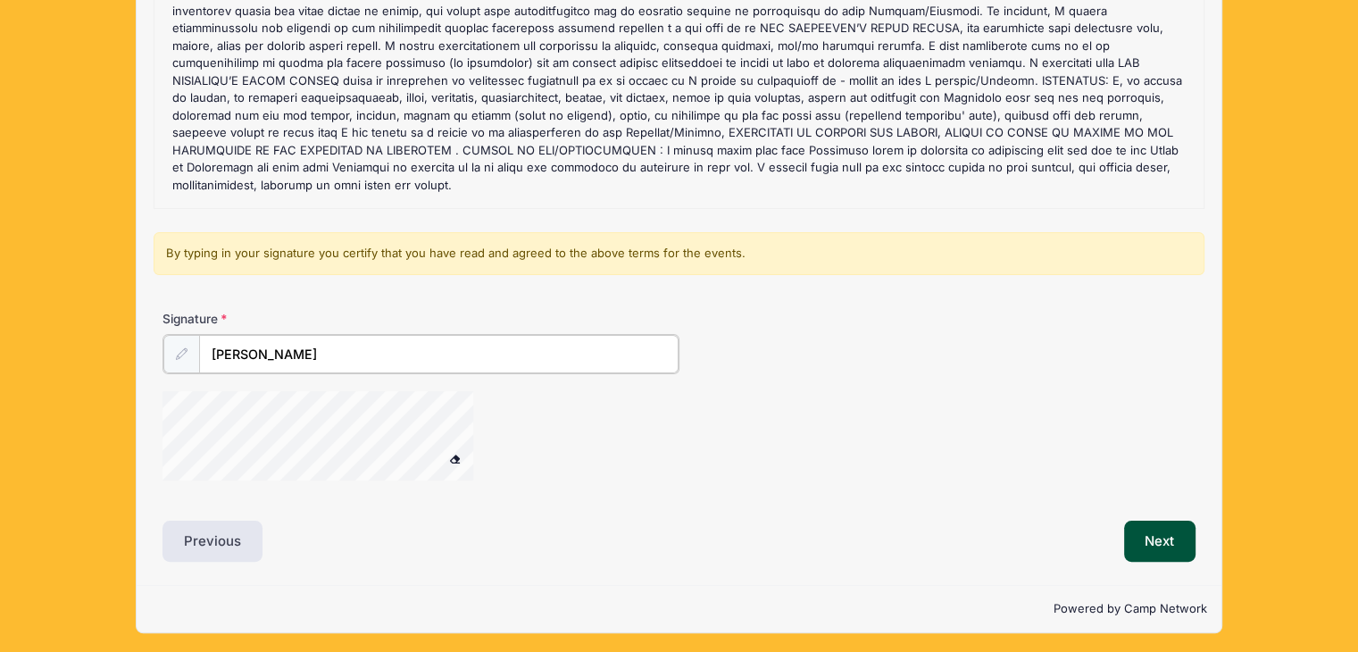
click at [312, 351] on input "[PERSON_NAME]" at bounding box center [438, 354] width 479 height 38
click at [439, 448] on button at bounding box center [454, 459] width 31 height 22
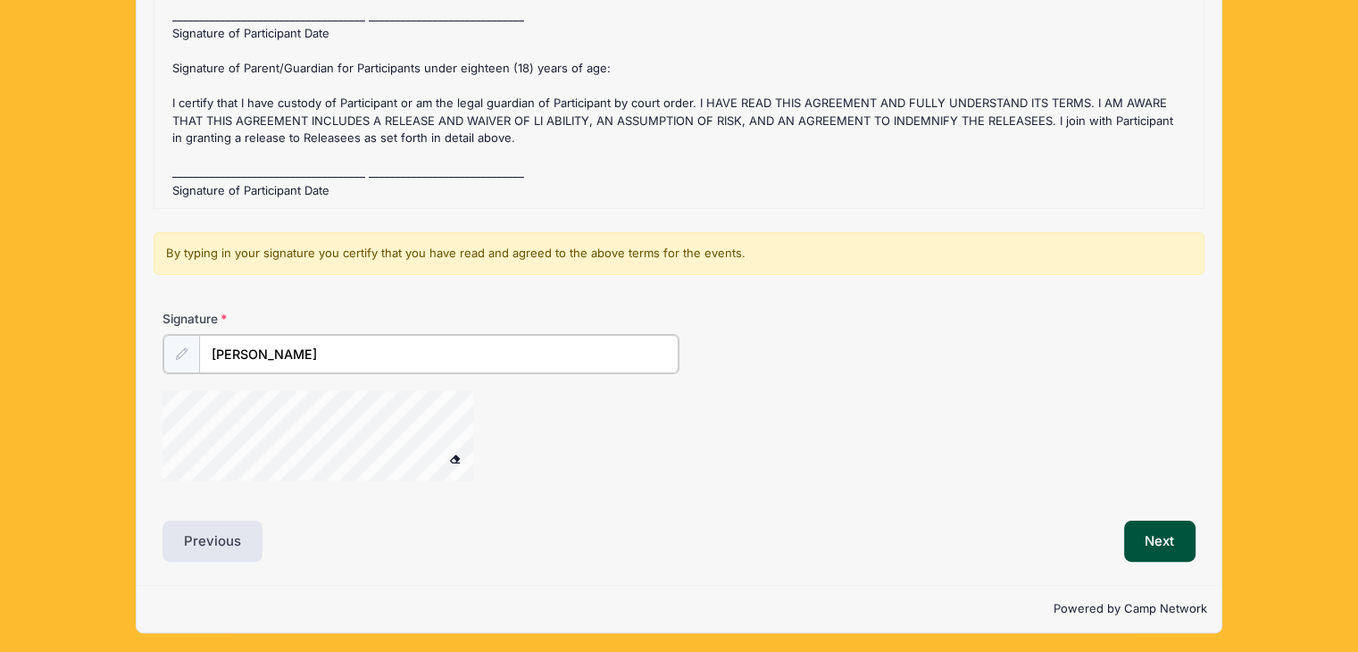
scroll to position [312, 0]
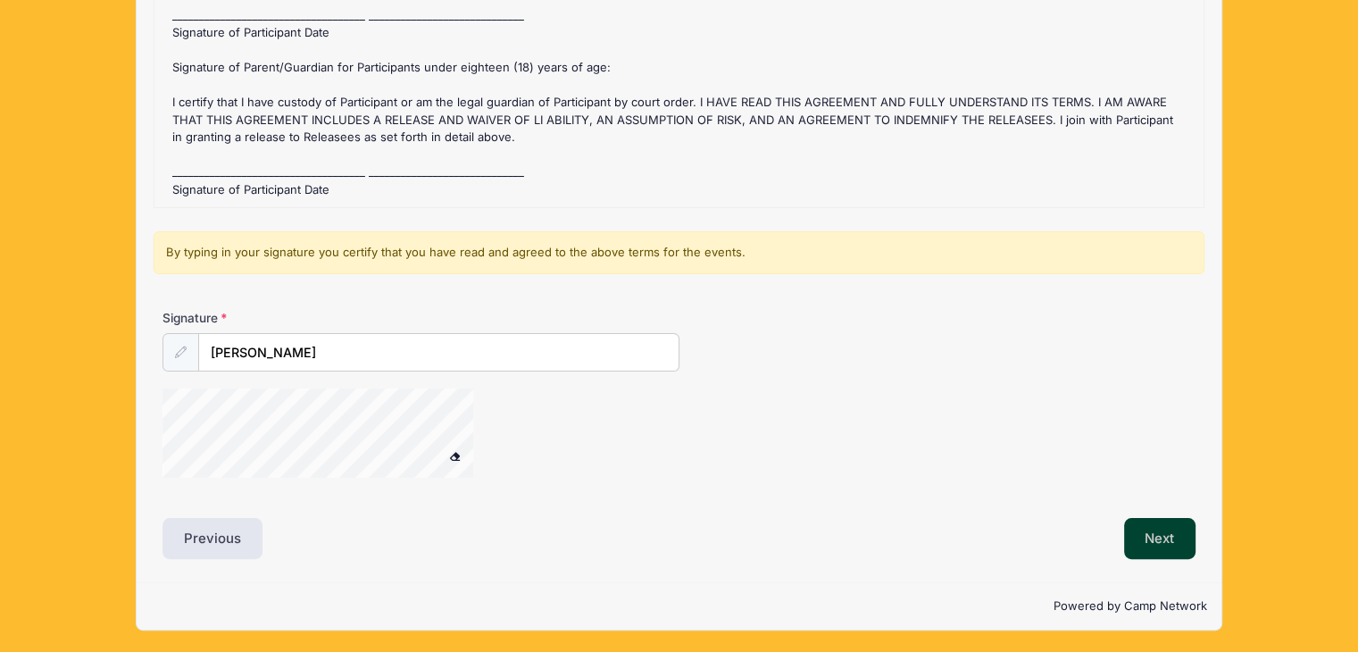
click at [1160, 542] on button "Next" at bounding box center [1160, 538] width 72 height 41
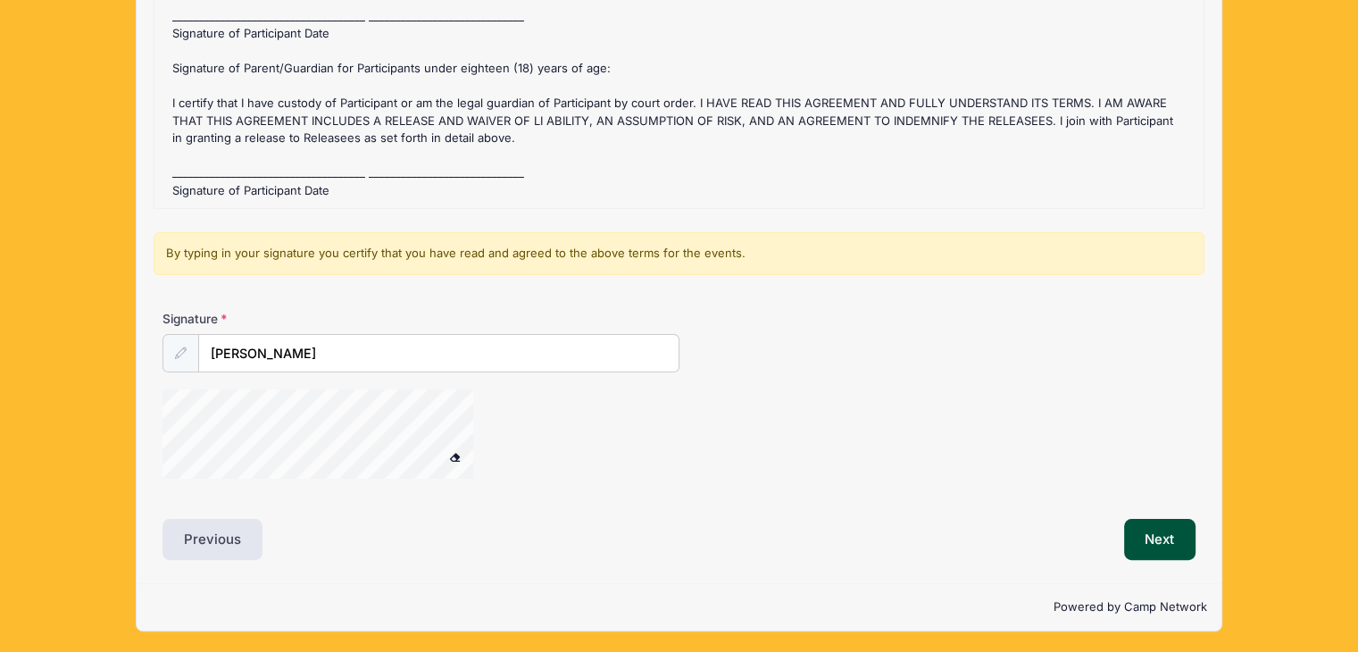
scroll to position [310, 0]
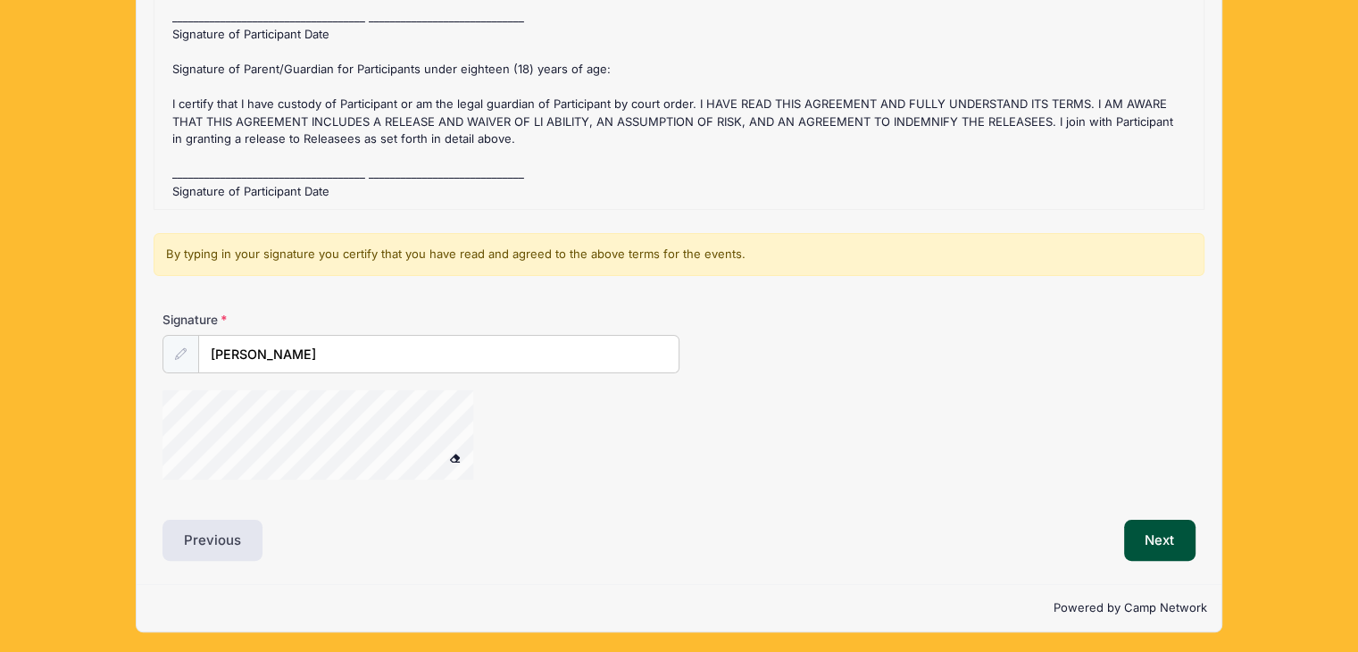
click at [175, 354] on icon at bounding box center [181, 354] width 12 height 12
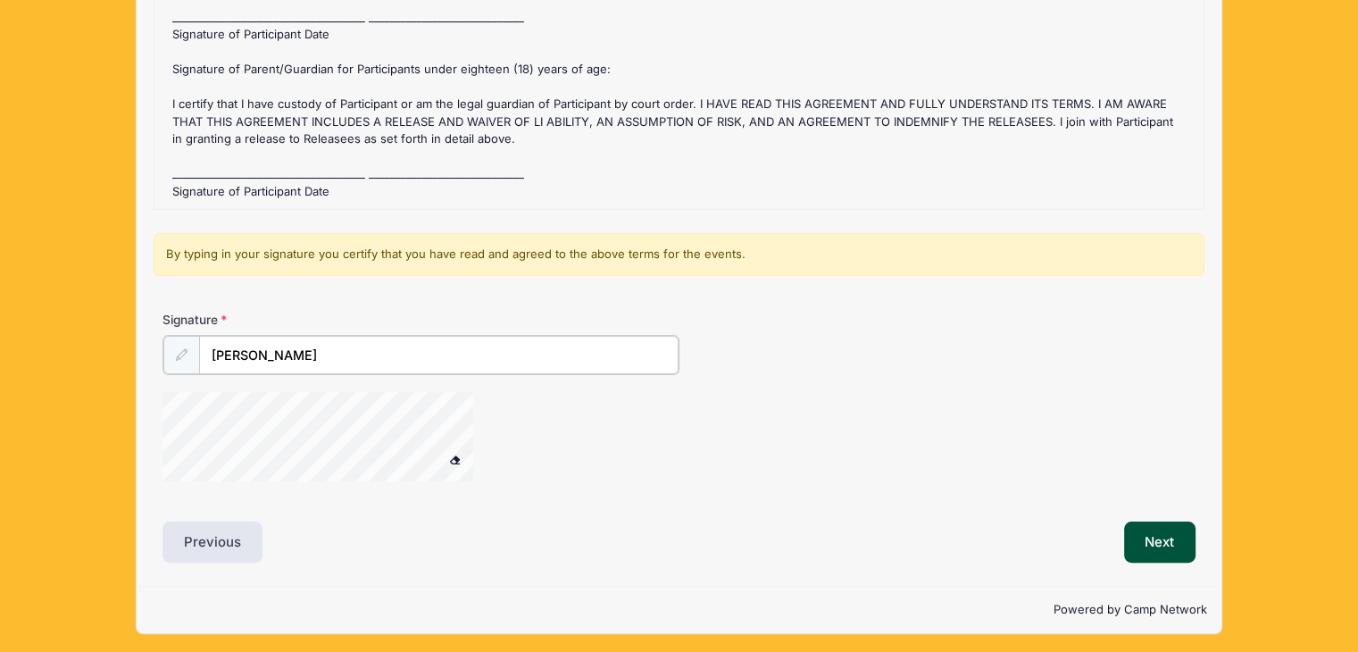
click at [302, 361] on input "[PERSON_NAME]" at bounding box center [438, 355] width 479 height 38
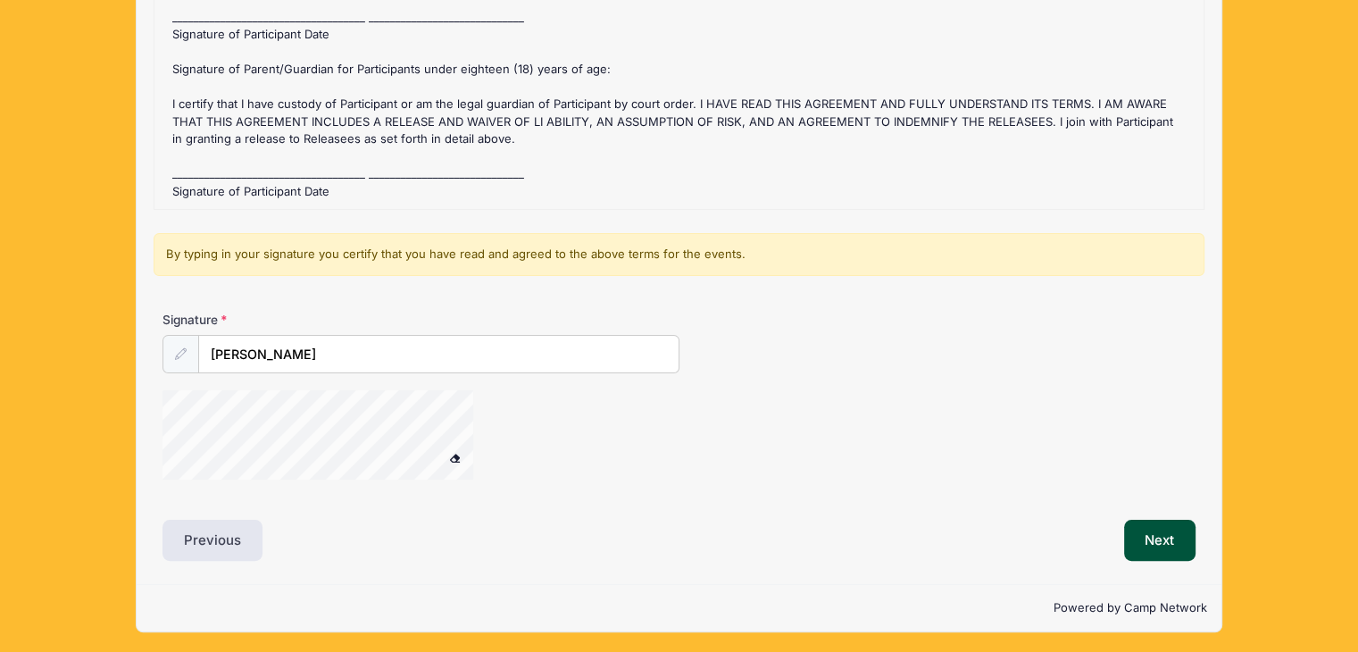
click at [453, 460] on span at bounding box center [455, 458] width 12 height 10
click at [311, 403] on div at bounding box center [340, 437] width 357 height 95
click at [175, 348] on icon at bounding box center [181, 354] width 12 height 12
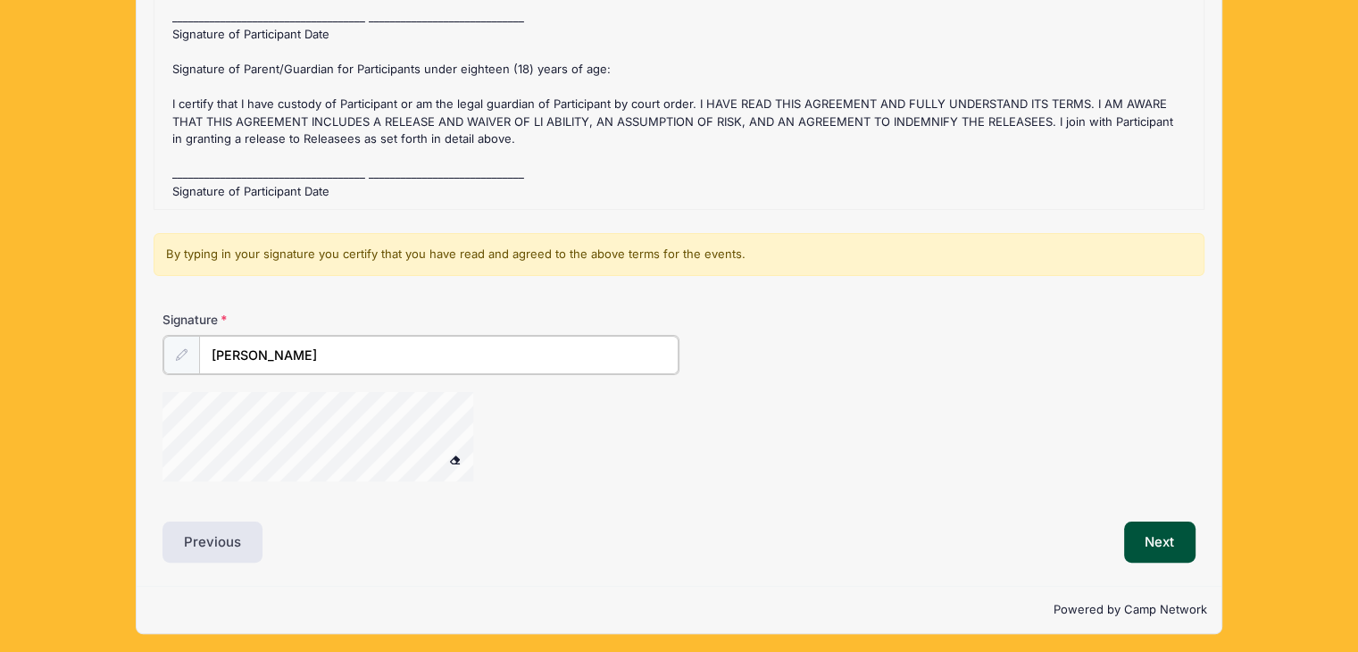
click at [291, 362] on input "[PERSON_NAME]" at bounding box center [438, 355] width 479 height 38
click at [216, 422] on div "Signature Claire Shea" at bounding box center [679, 404] width 1051 height 187
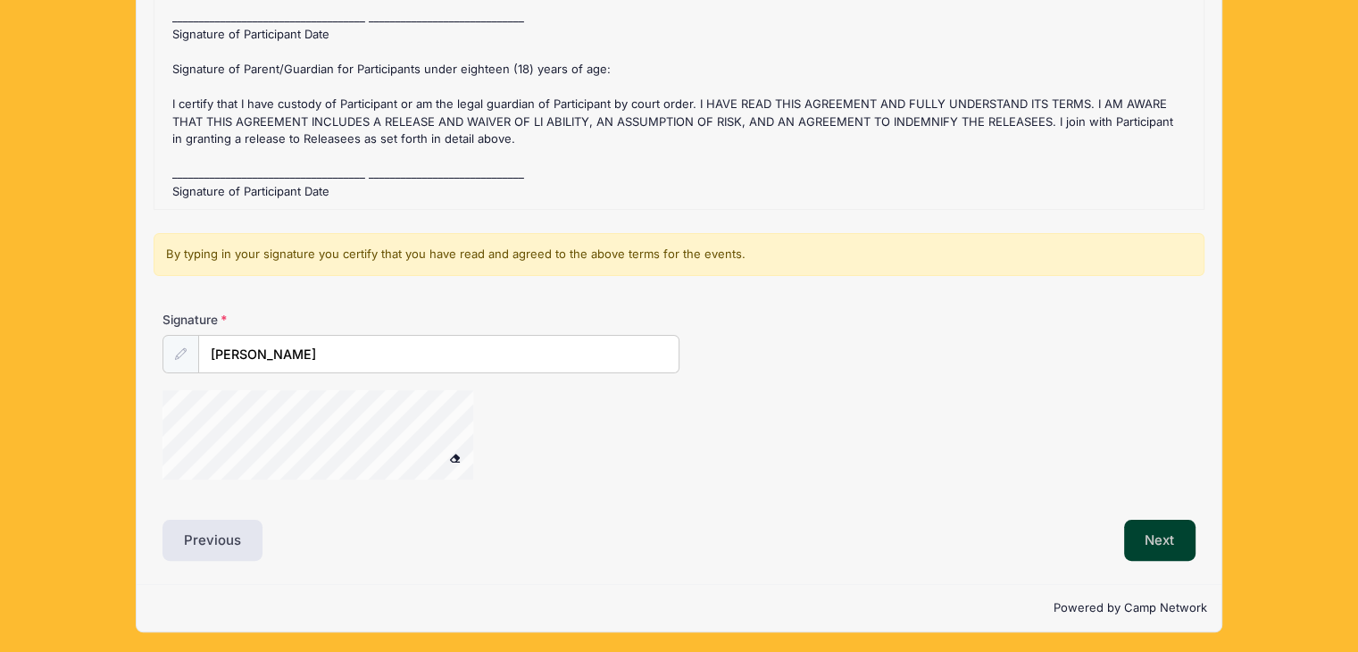
click at [1173, 547] on button "Next" at bounding box center [1160, 539] width 72 height 41
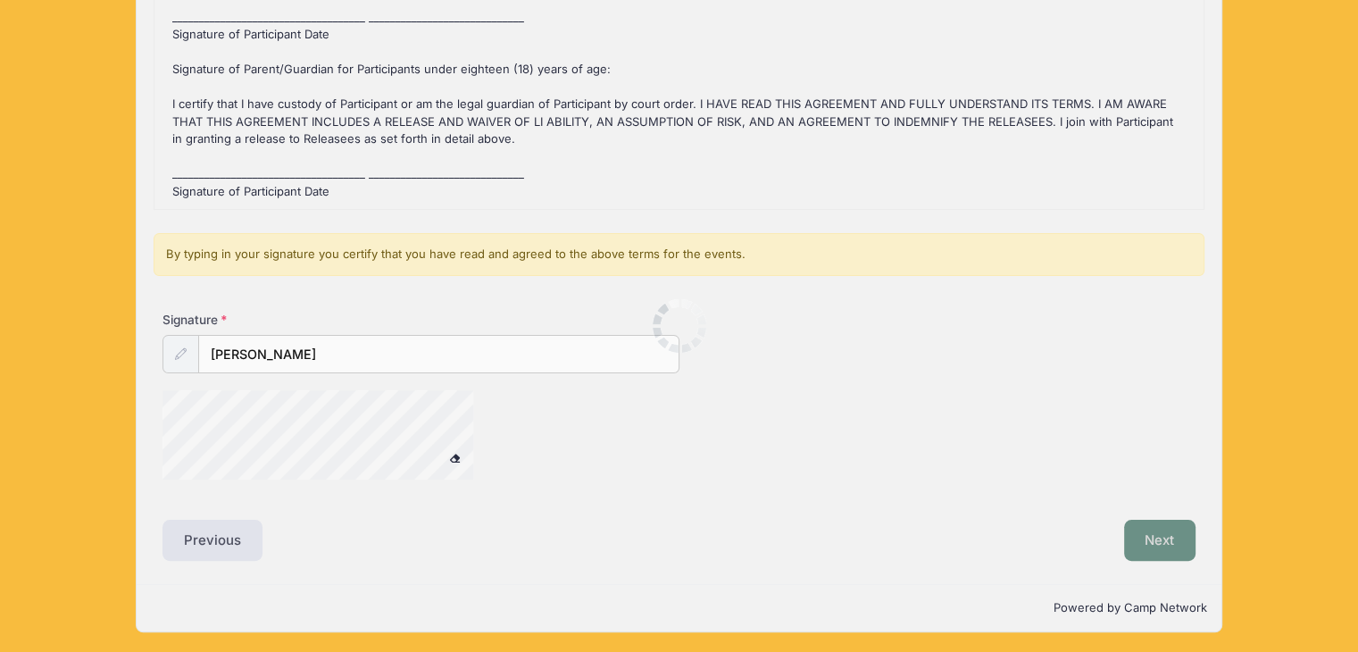
scroll to position [0, 0]
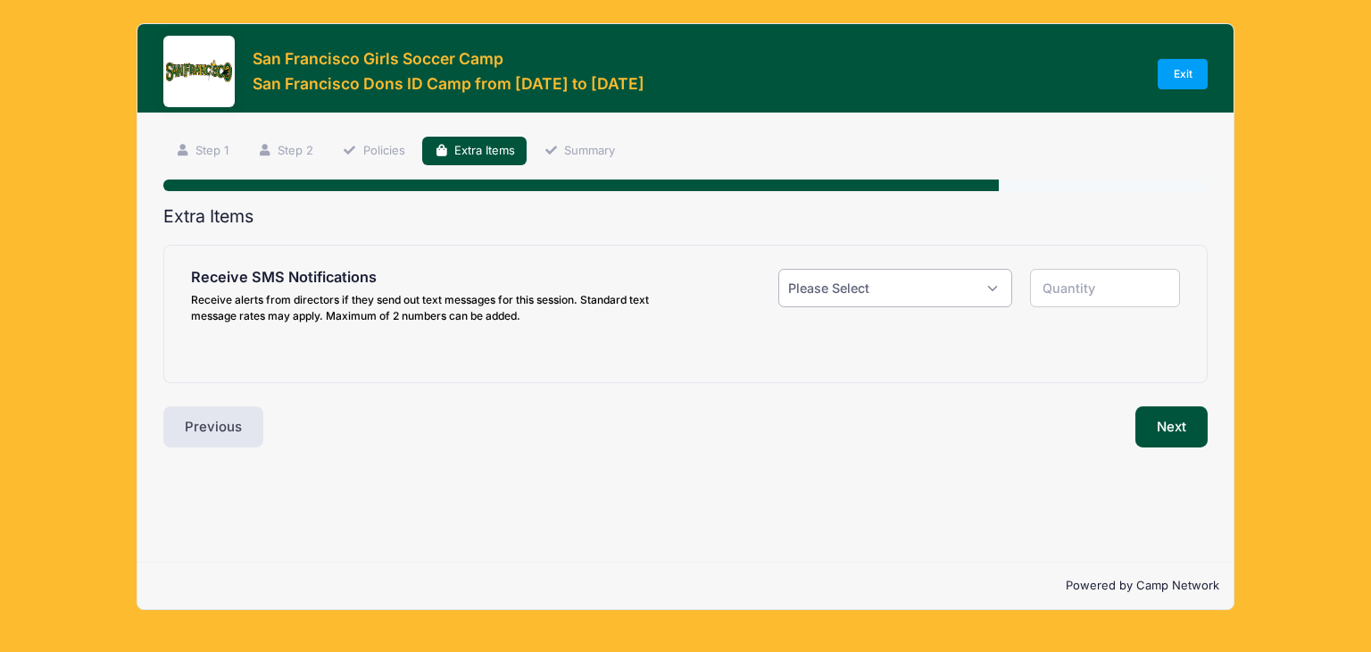
click at [853, 287] on select "Please Select Yes ($0.00) No" at bounding box center [895, 288] width 235 height 38
select select "1"
click at [778, 269] on select "Please Select Yes ($0.00) No" at bounding box center [895, 288] width 235 height 38
type input "1"
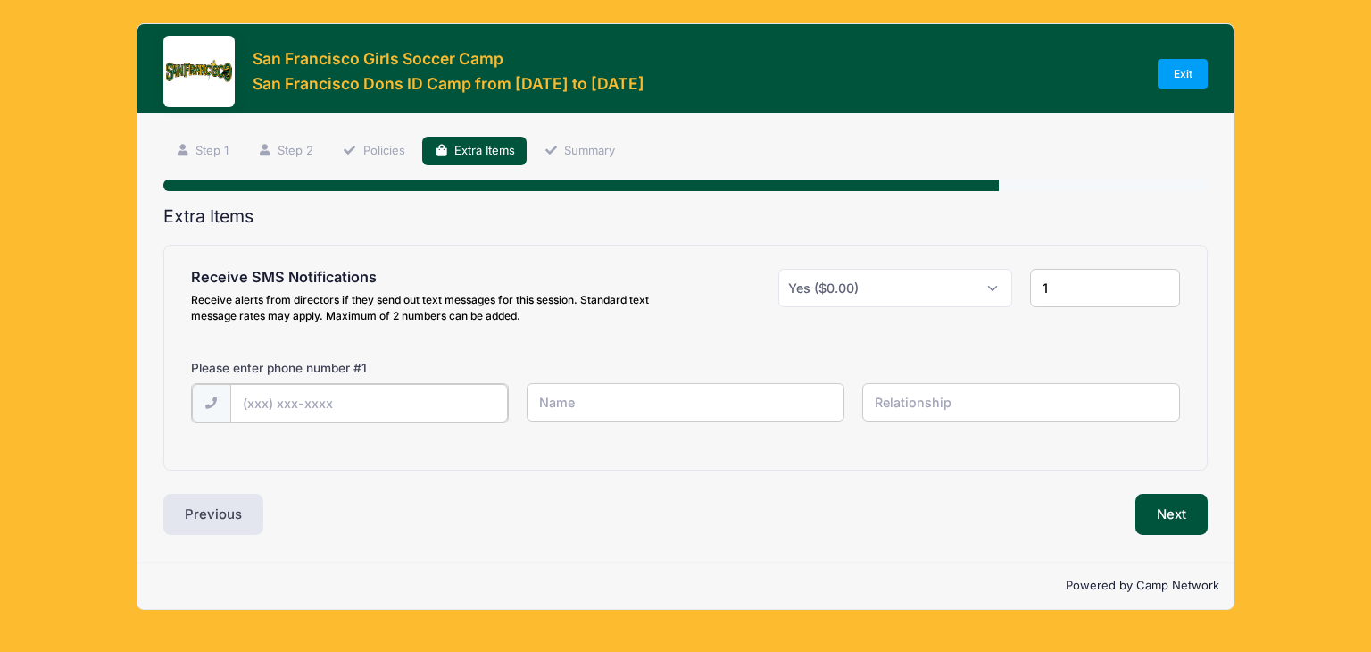
click at [425, 397] on input "text" at bounding box center [369, 403] width 278 height 38
type input "(916) 824-4485"
click at [948, 411] on input "text" at bounding box center [1021, 402] width 319 height 38
click at [734, 403] on input "text" at bounding box center [686, 402] width 319 height 38
type input "[PERSON_NAME]"
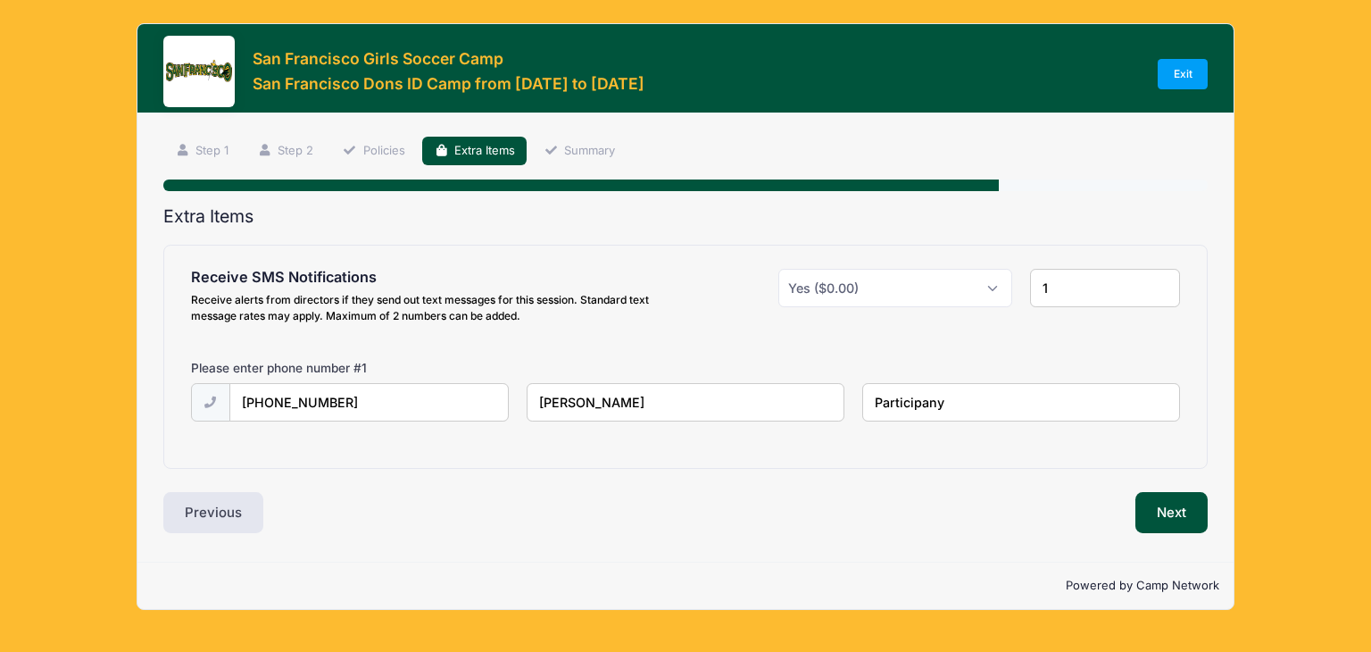
type input "Participany"
click at [1110, 287] on input "1" at bounding box center [1105, 288] width 151 height 38
type input "2"
click at [1159, 278] on input "2" at bounding box center [1105, 288] width 151 height 38
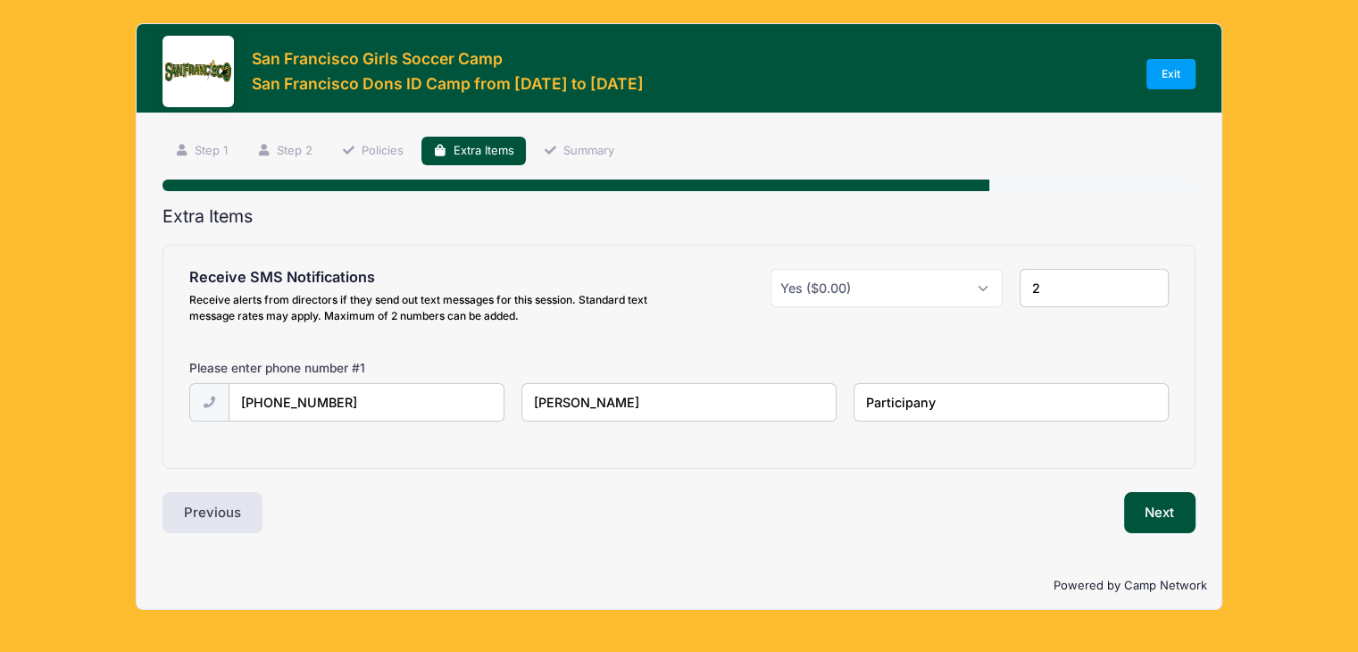
click at [1159, 278] on input "2" at bounding box center [1093, 288] width 149 height 38
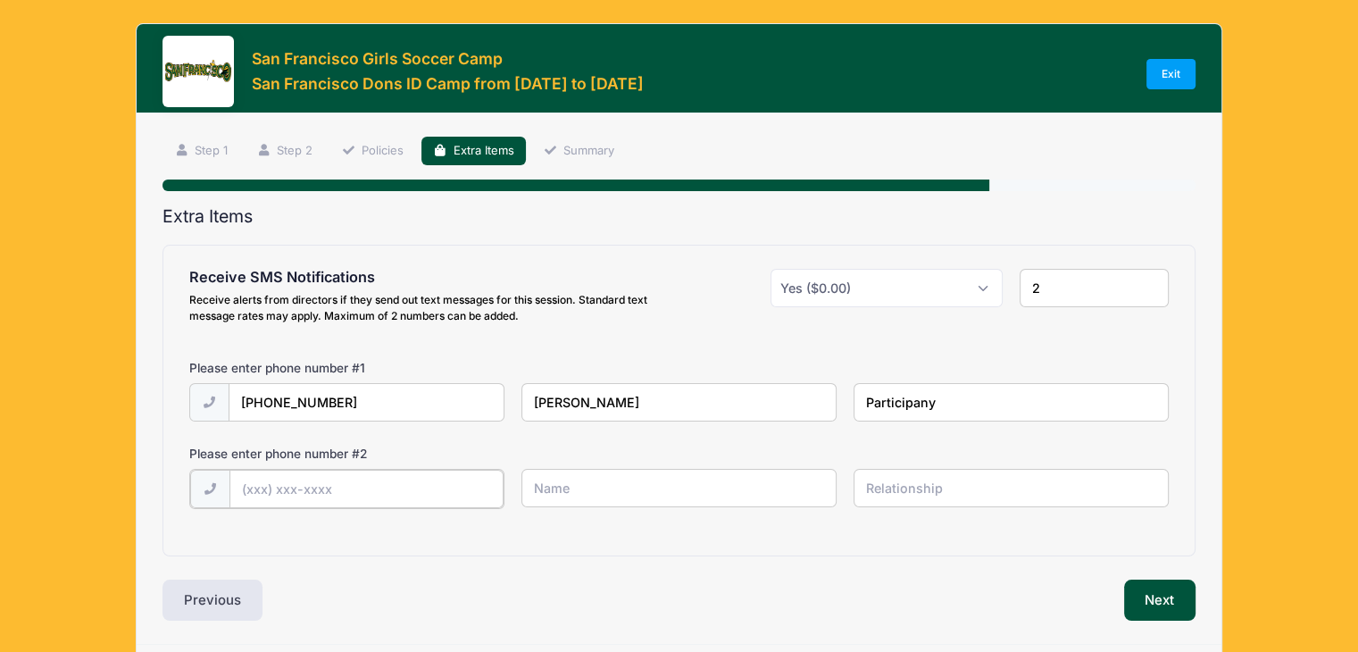
click at [422, 492] on input "text" at bounding box center [366, 488] width 274 height 38
type input "(916) 751-6421"
type input "Greg Shea"
click at [950, 401] on input "Participany" at bounding box center [1010, 402] width 315 height 38
type input "Participant"
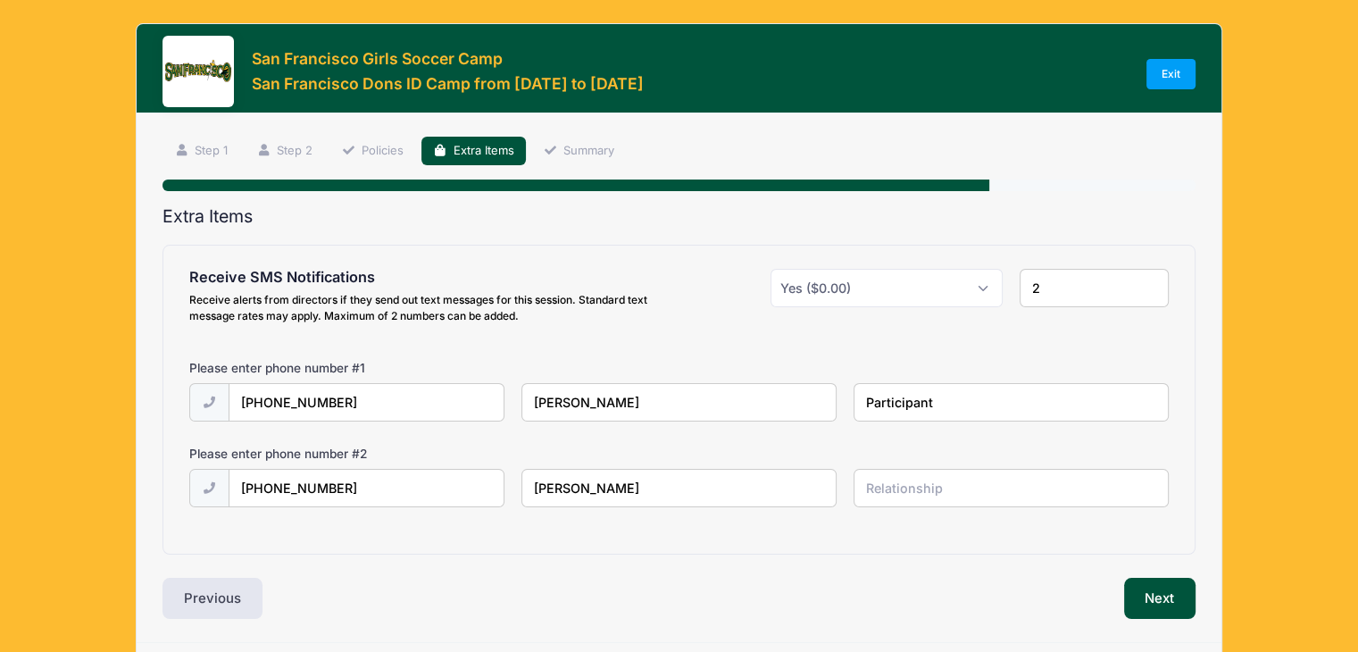
click at [910, 483] on input "text" at bounding box center [1010, 488] width 315 height 38
type input "Father"
click at [1176, 594] on button "Next" at bounding box center [1160, 597] width 72 height 41
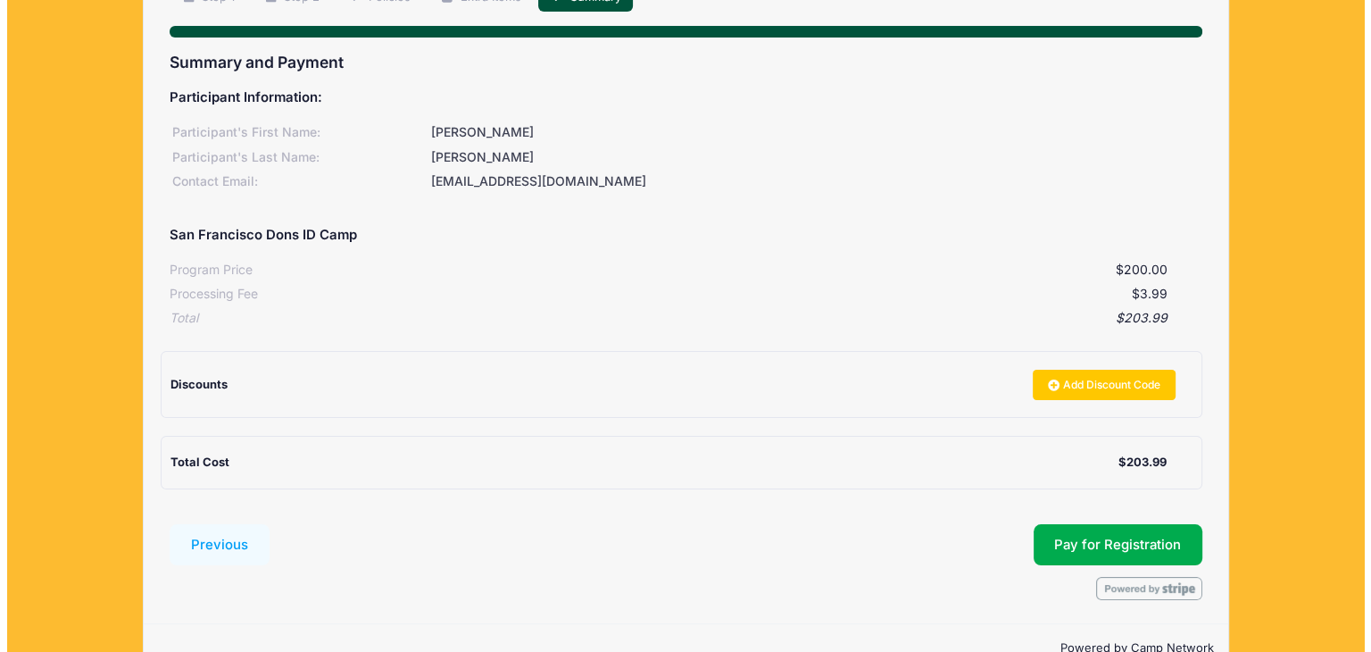
scroll to position [195, 0]
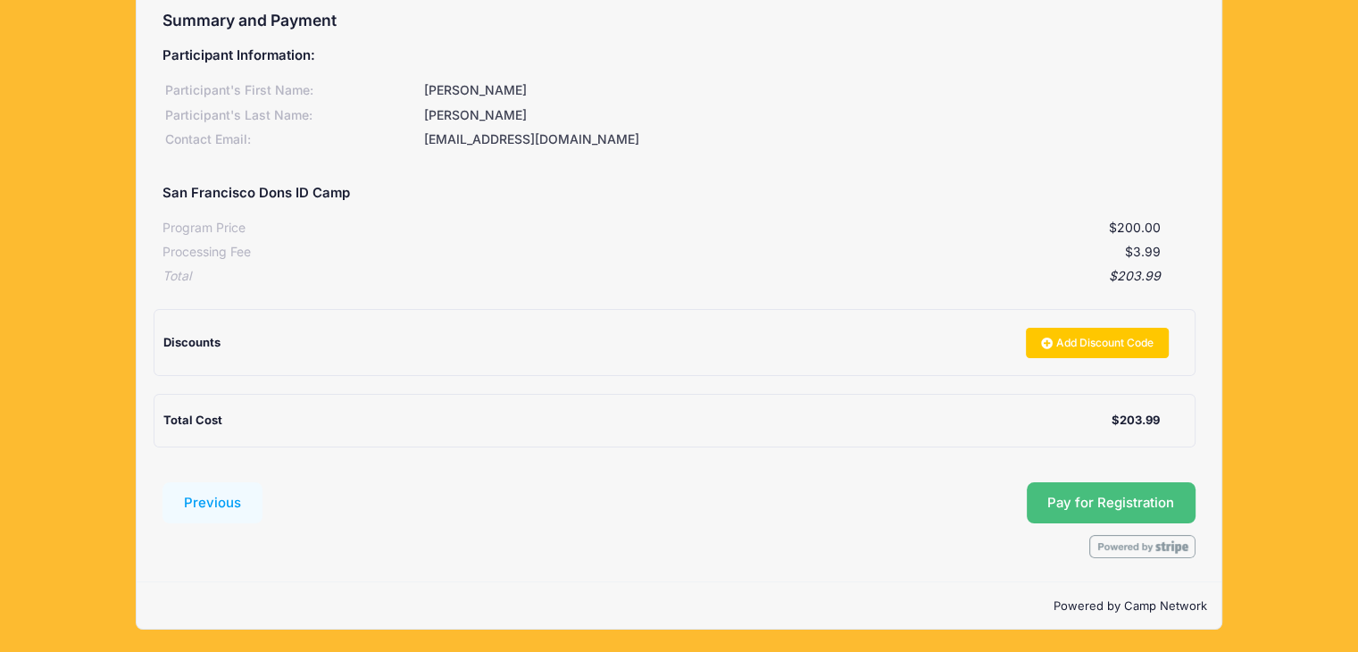
click at [1081, 499] on button "Pay for Registration" at bounding box center [1111, 502] width 170 height 41
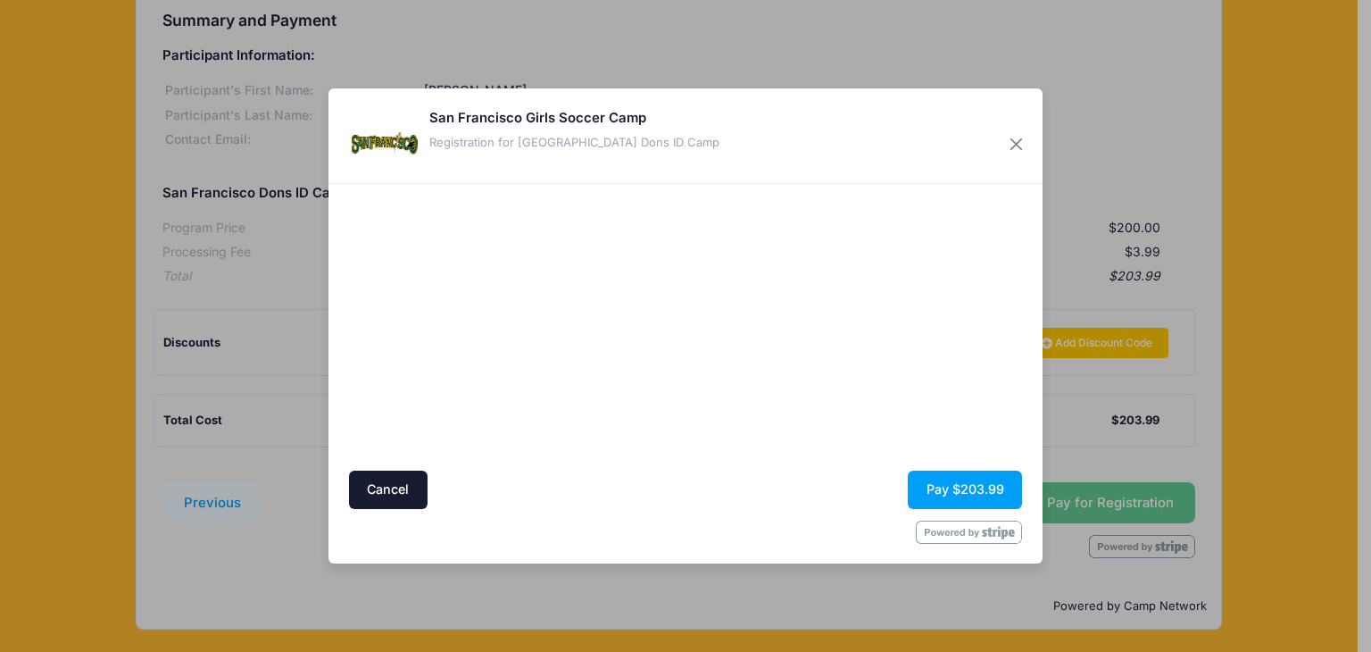
click at [526, 423] on div at bounding box center [513, 326] width 328 height 269
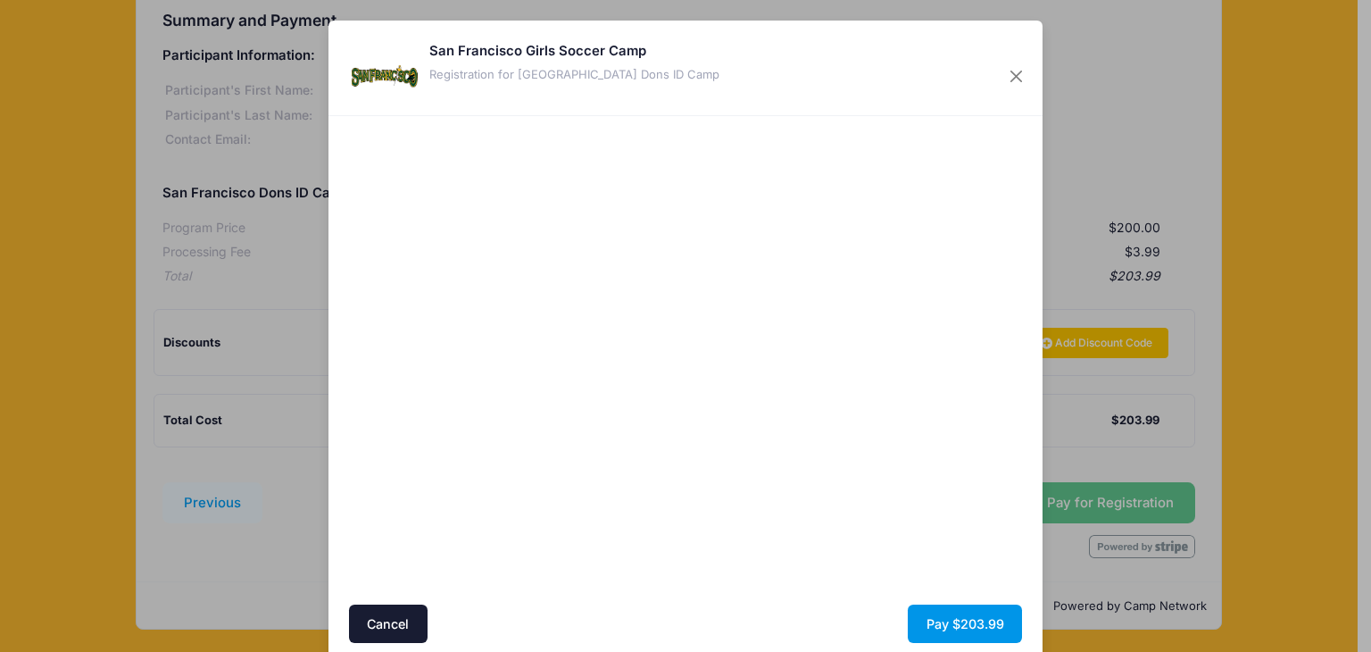
click at [985, 624] on button "Pay $203.99" at bounding box center [965, 623] width 114 height 38
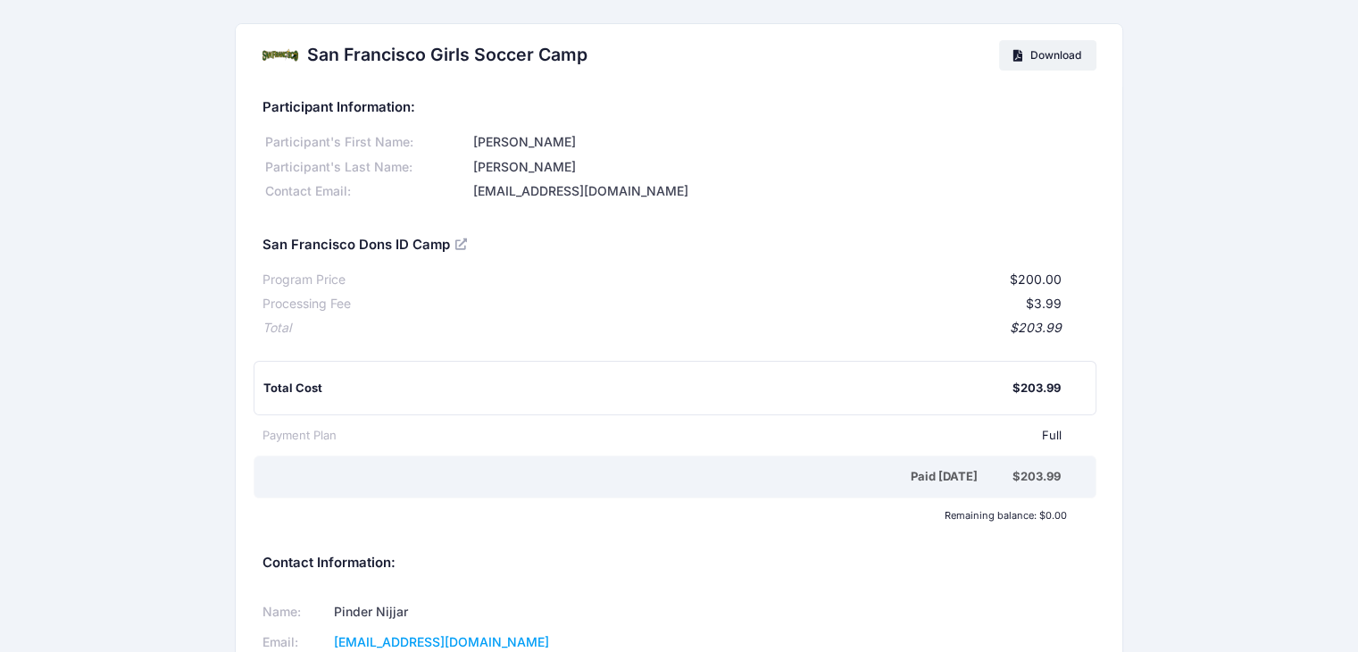
scroll to position [338, 0]
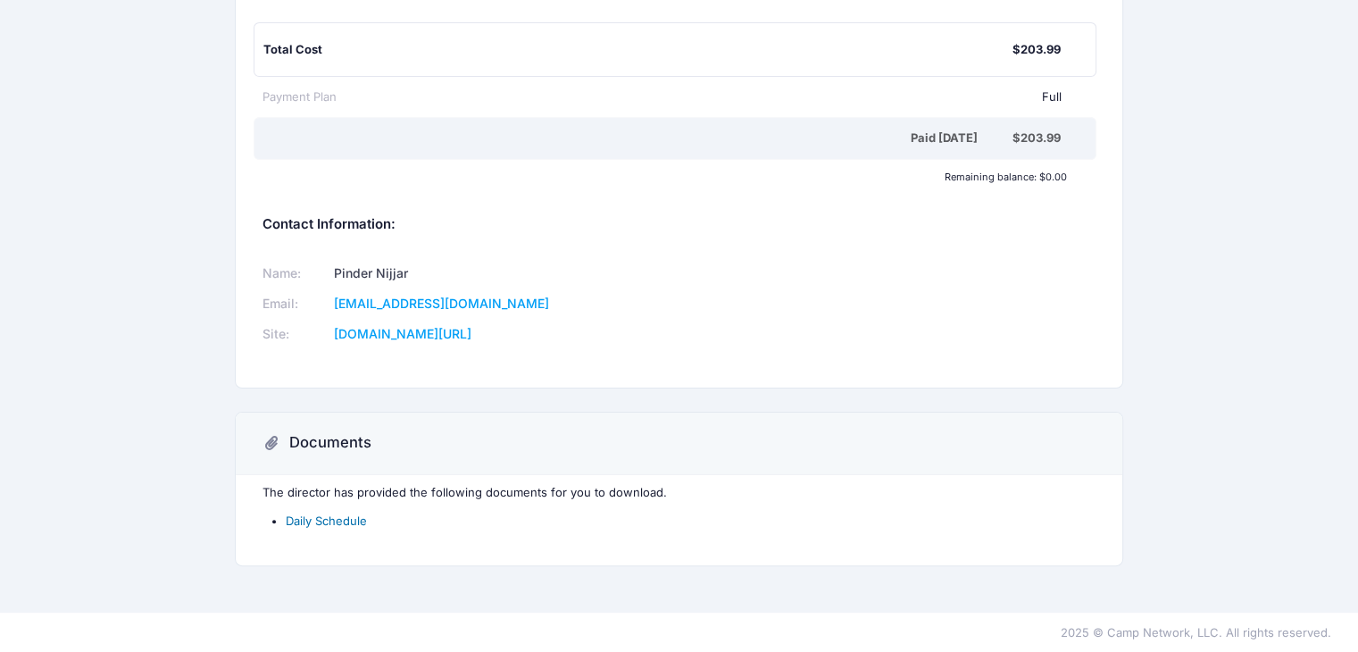
click at [321, 518] on link "Daily Schedule" at bounding box center [326, 520] width 81 height 14
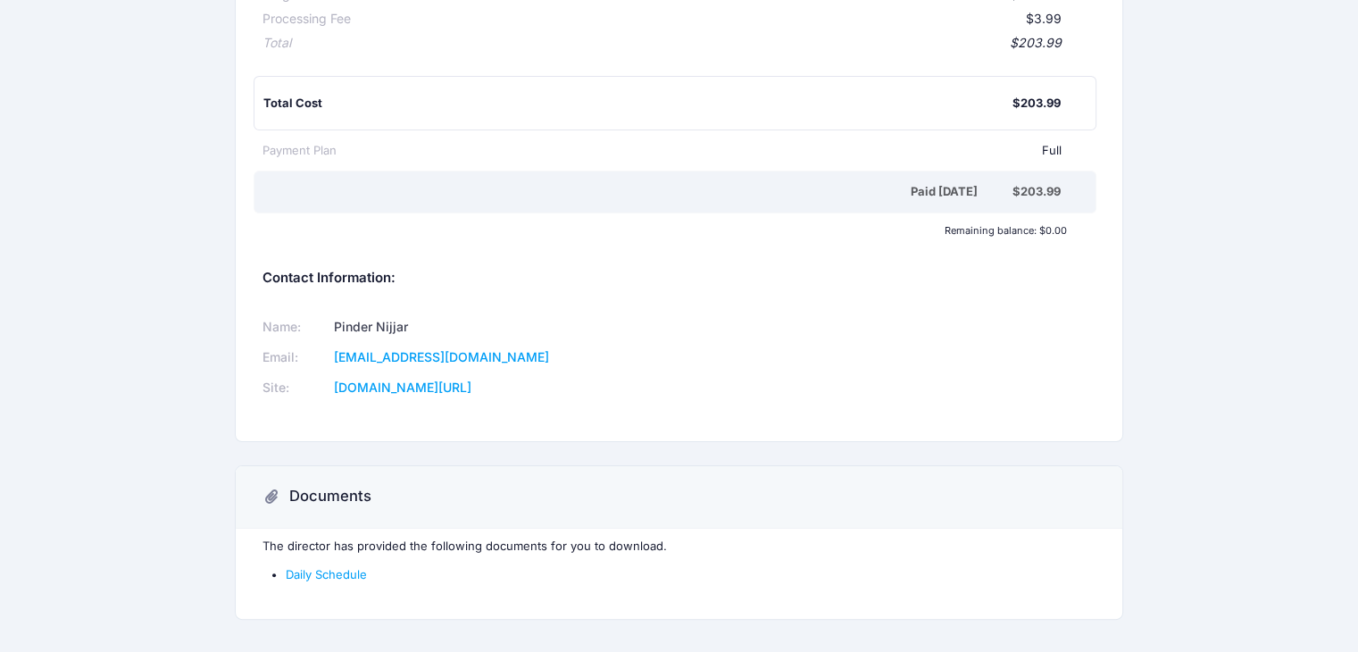
scroll to position [283, 0]
click at [471, 394] on link "www.sanfranciscogirlssocceracademy.com/" at bounding box center [402, 388] width 137 height 15
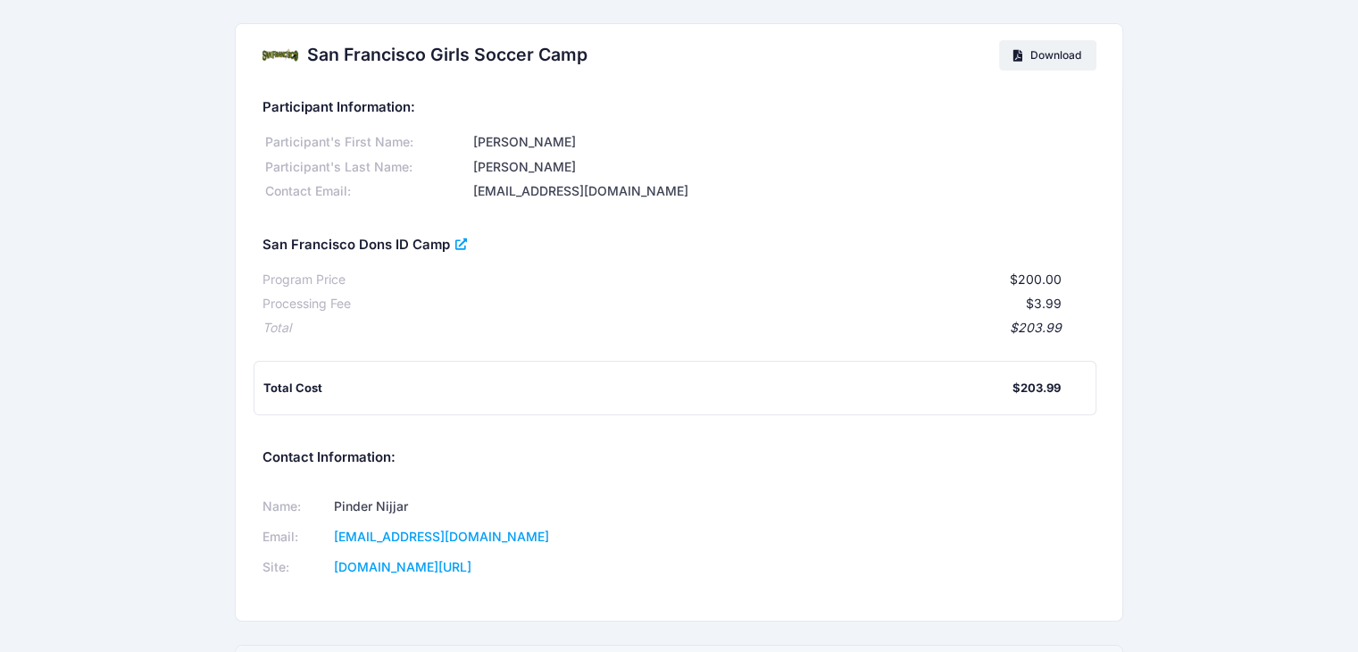
click at [460, 245] on icon at bounding box center [462, 245] width 14 height 0
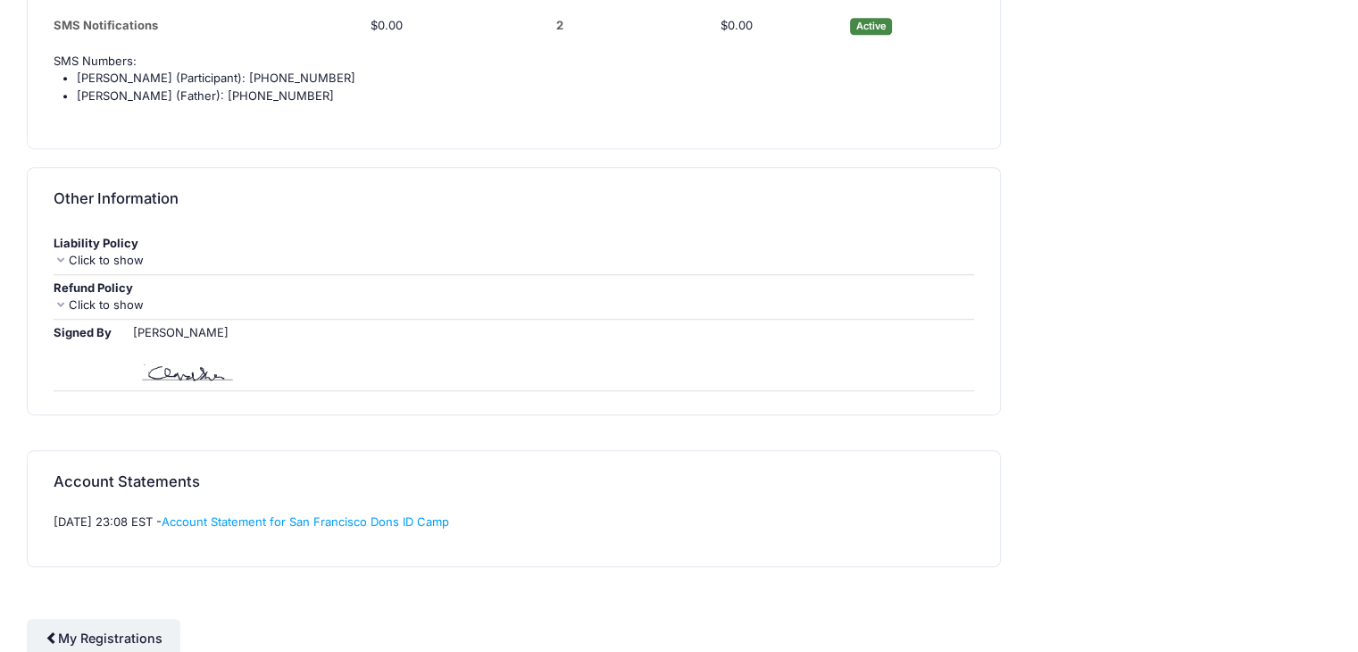
scroll to position [1270, 0]
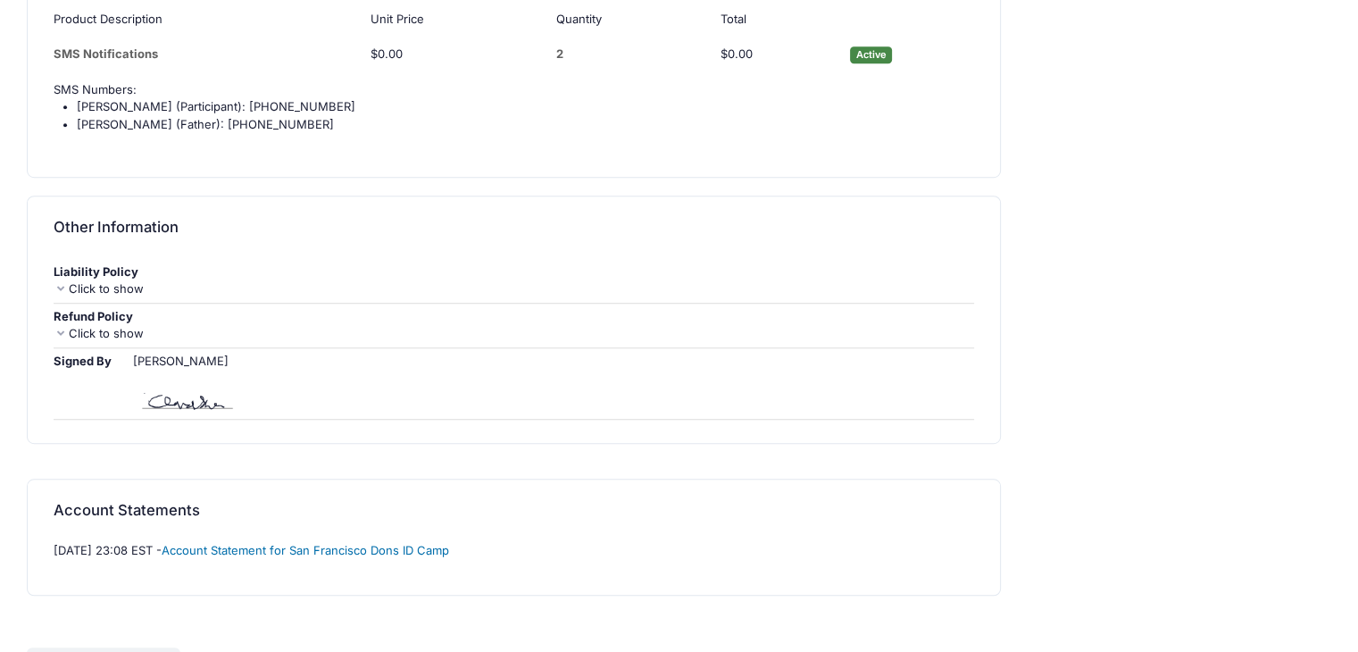
click at [299, 545] on link "Account Statement for San Francisco Dons ID Camp" at bounding box center [305, 550] width 287 height 14
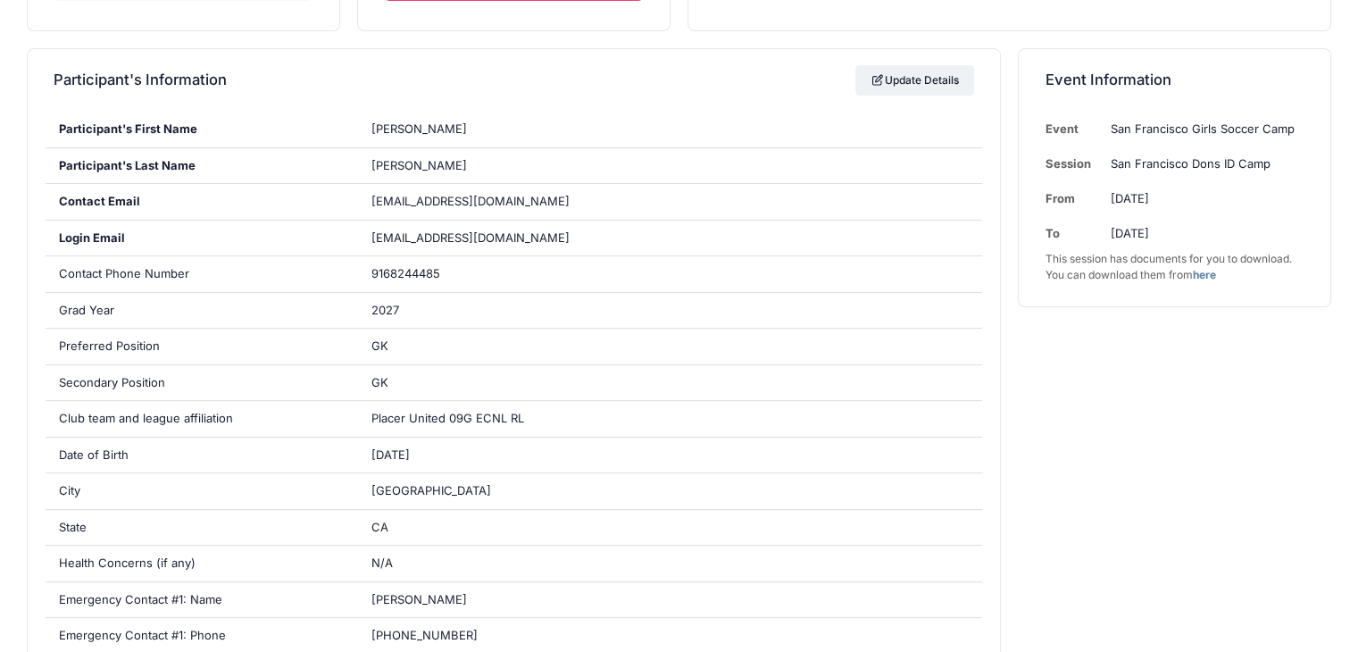
scroll to position [0, 0]
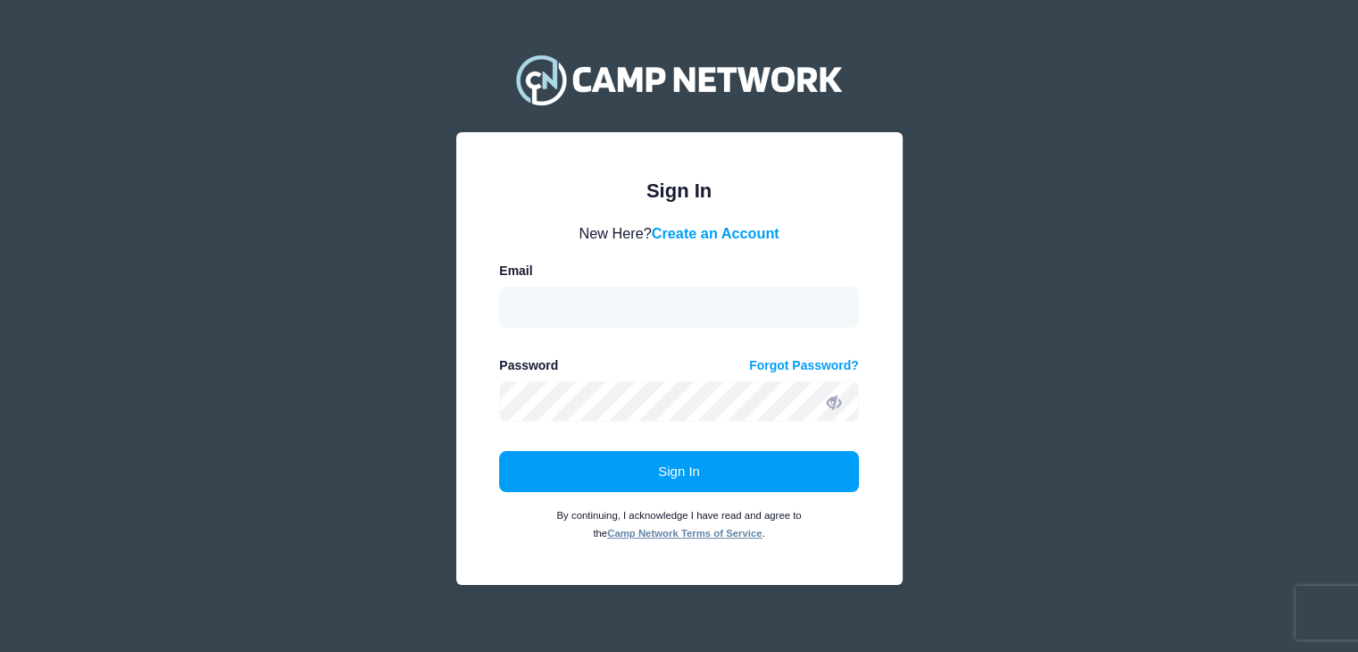
scroll to position [21, 0]
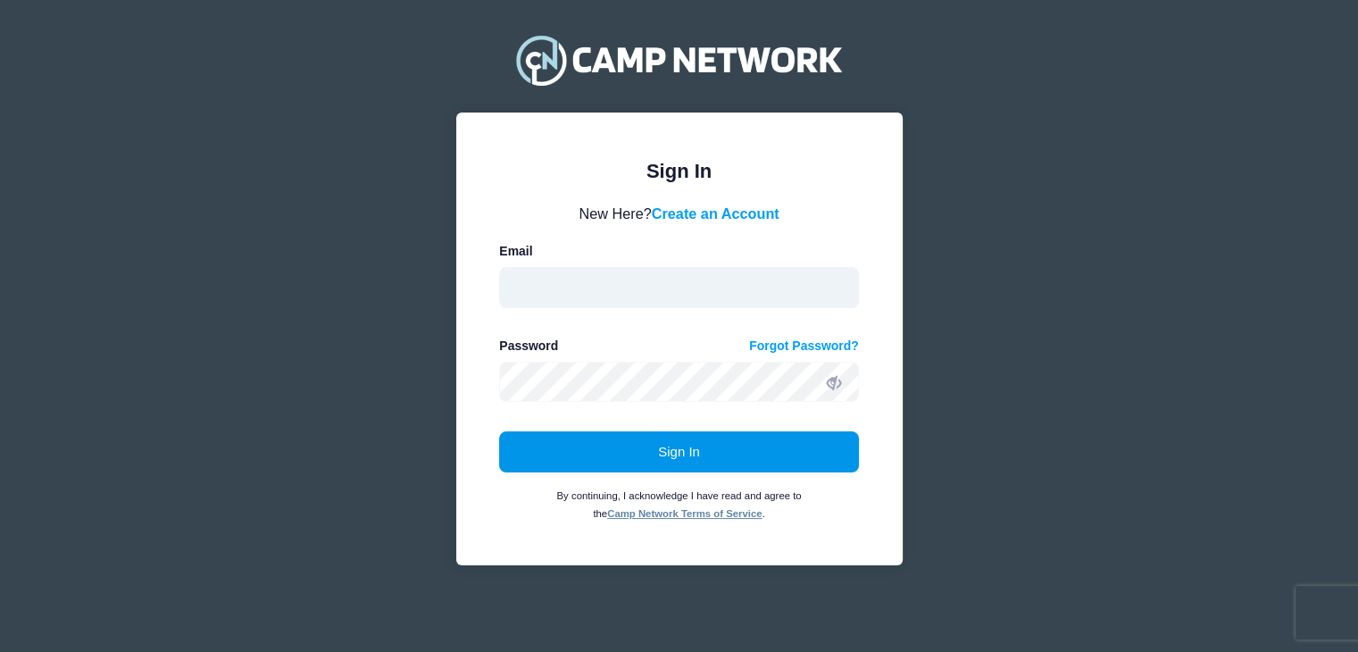
type input "[EMAIL_ADDRESS][DOMAIN_NAME]"
click at [624, 452] on button "Sign In" at bounding box center [679, 451] width 360 height 41
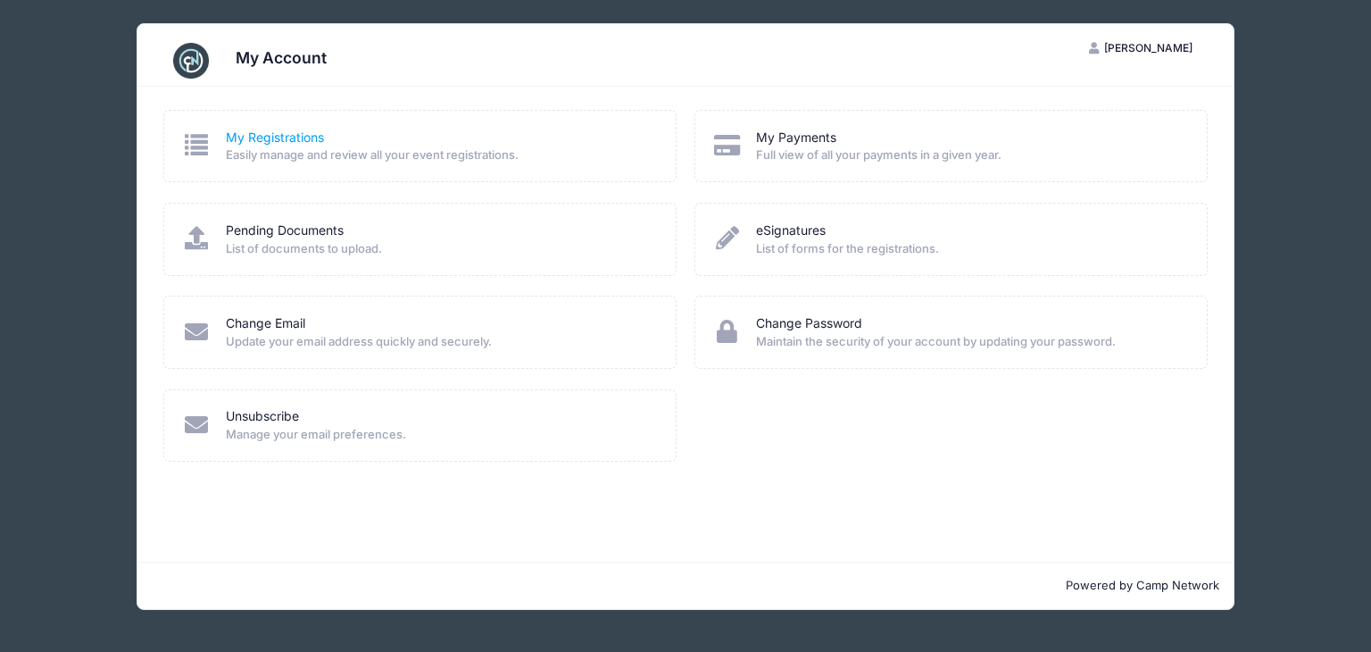
click at [294, 129] on link "My Registrations" at bounding box center [275, 138] width 98 height 19
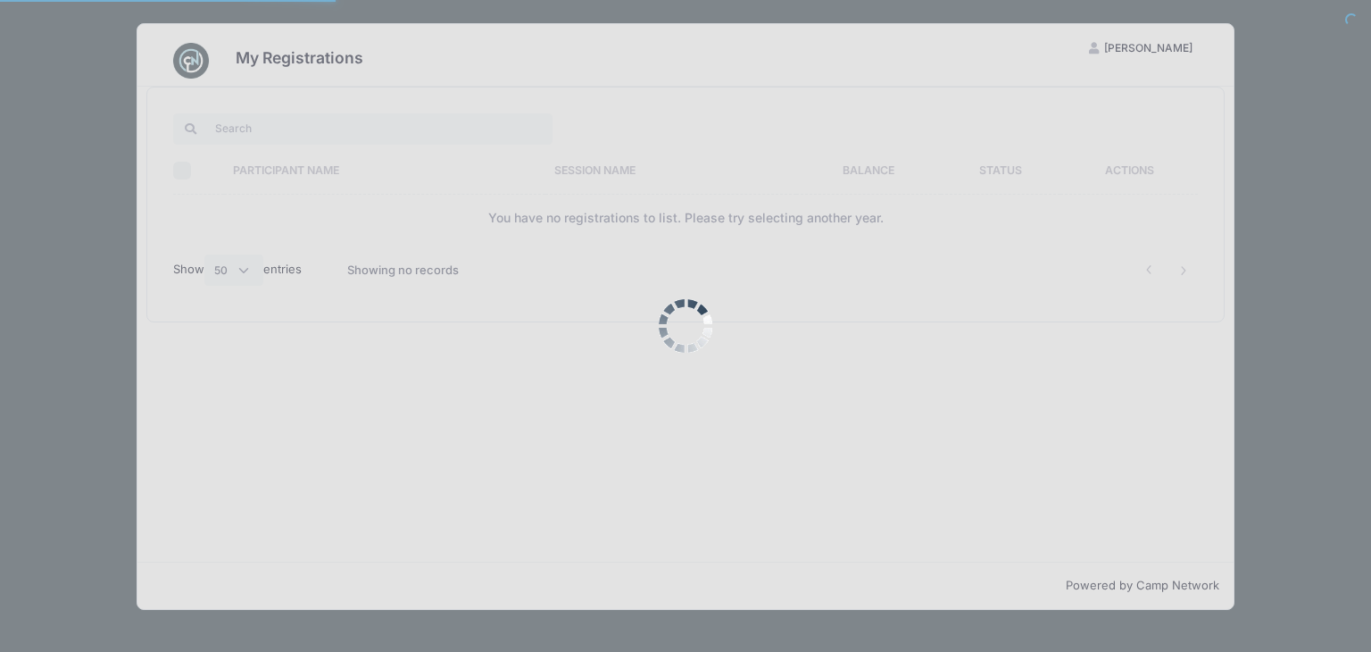
select select "50"
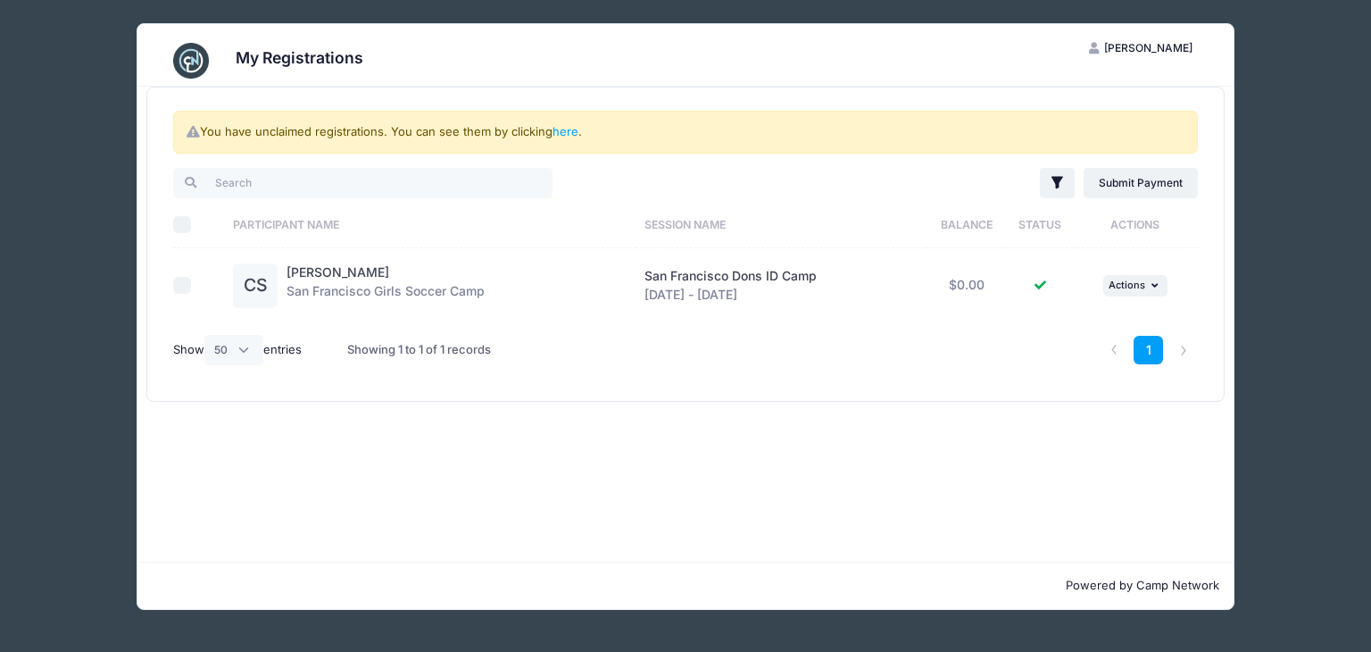
click at [683, 269] on span "San Francisco Dons ID Camp" at bounding box center [730, 275] width 172 height 15
click at [352, 273] on link "[PERSON_NAME]" at bounding box center [338, 271] width 103 height 15
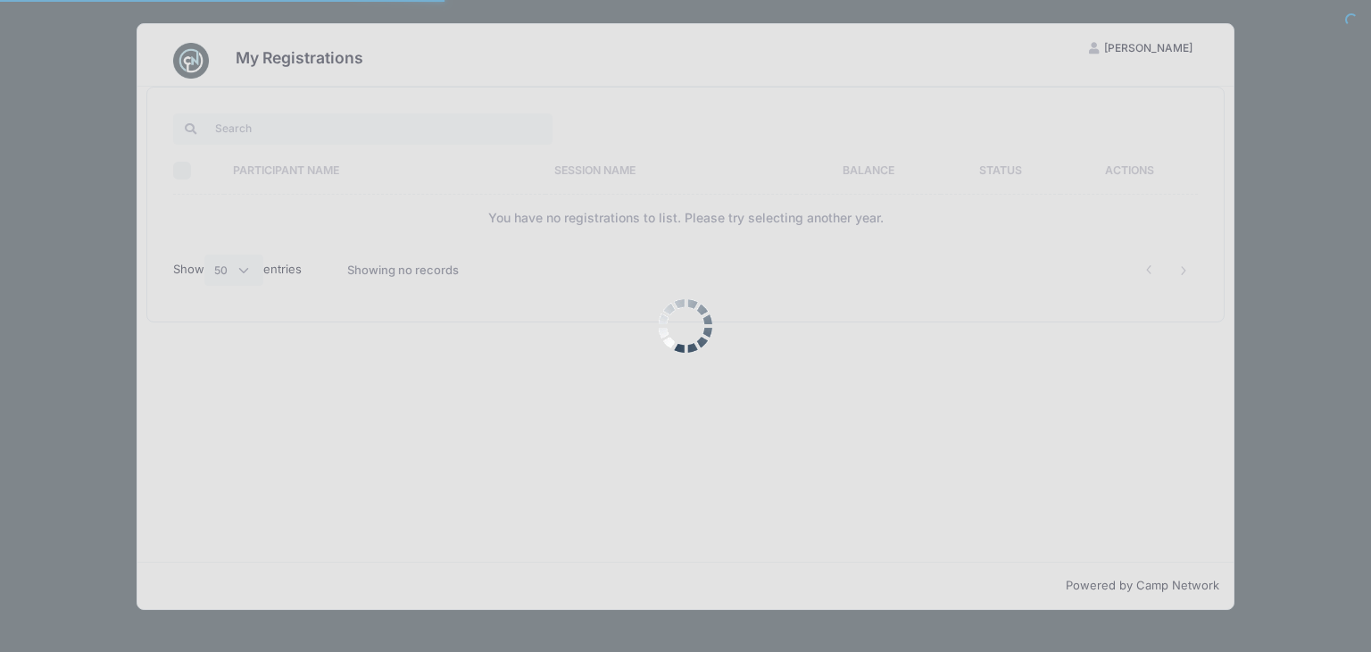
select select "50"
